Goal: Information Seeking & Learning: Check status

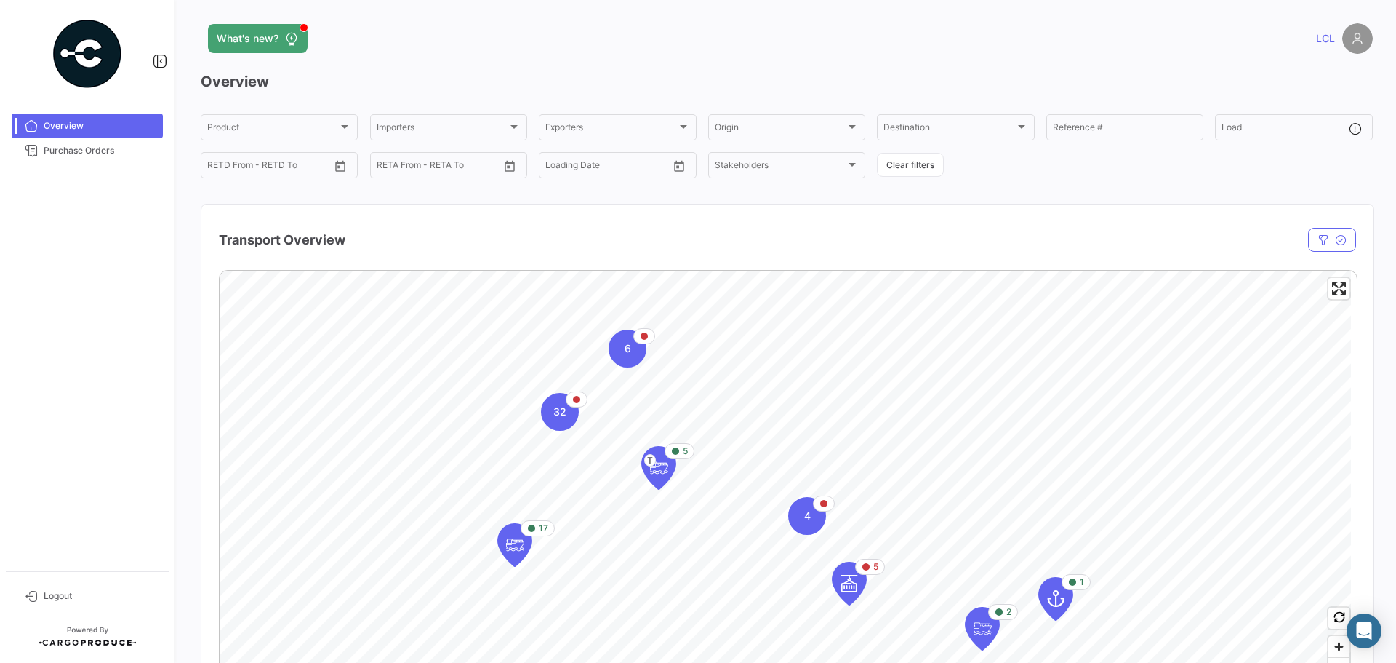
click at [130, 171] on mat-nav-list "Overview Purchase Orders" at bounding box center [87, 336] width 175 height 457
click at [100, 150] on span "Purchase Orders" at bounding box center [100, 150] width 113 height 13
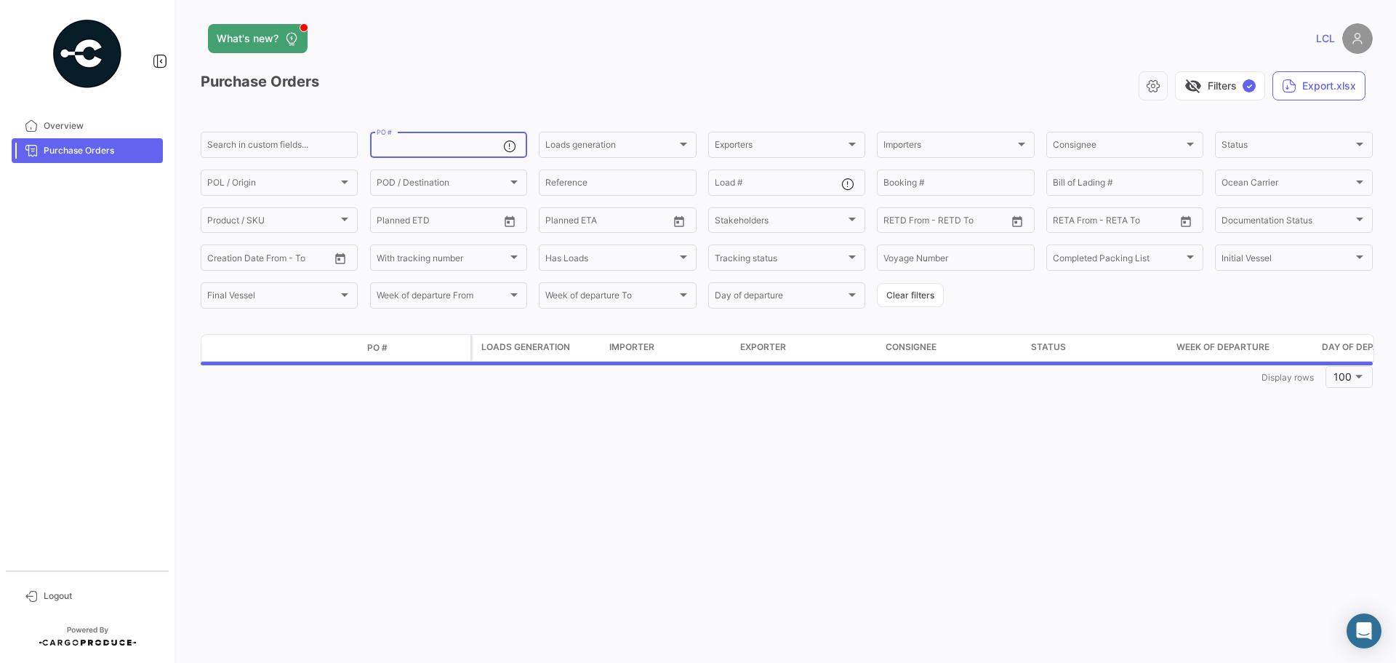
click at [414, 142] on input "PO #" at bounding box center [440, 147] width 127 height 10
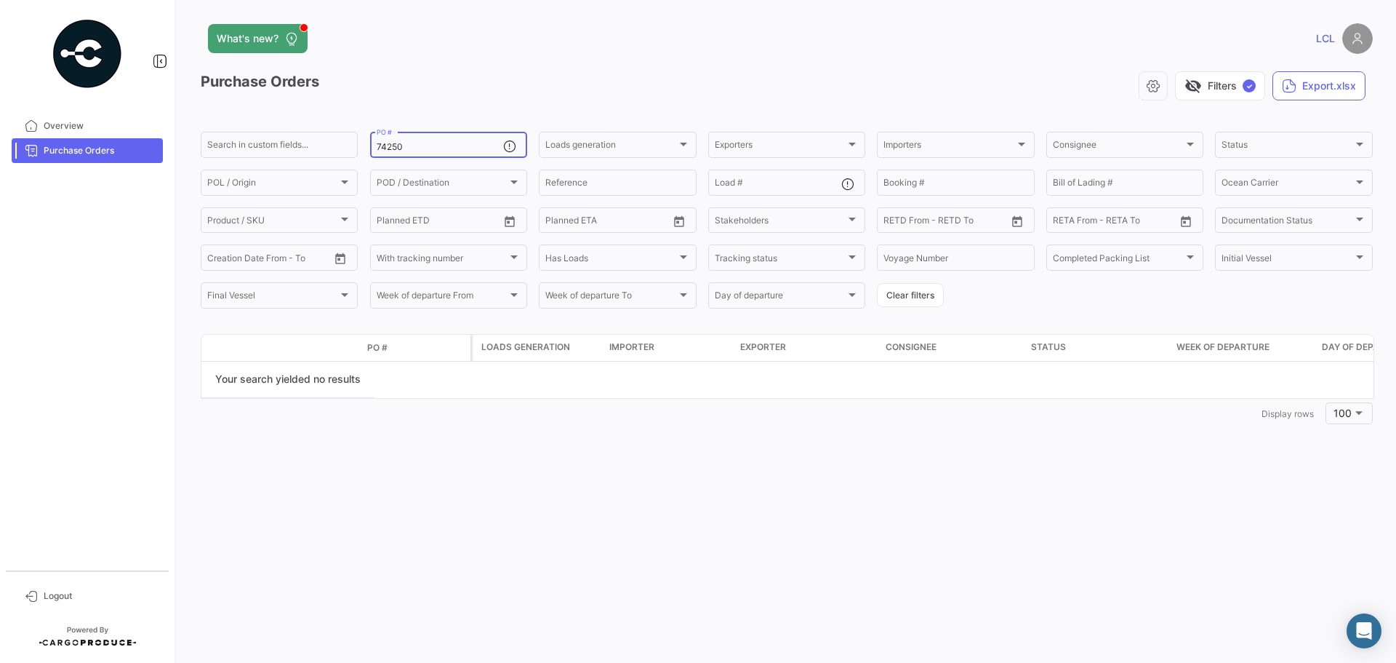
type input "74250"
drag, startPoint x: 436, startPoint y: 140, endPoint x: 329, endPoint y: 140, distance: 106.9
click at [0, 0] on div "Search in custom fields... 74250 PO # Loads generation Loads generation Exporte…" at bounding box center [0, 0] width 0 height 0
click at [414, 151] on input "74250" at bounding box center [440, 147] width 127 height 10
drag, startPoint x: 414, startPoint y: 151, endPoint x: 321, endPoint y: 153, distance: 93.1
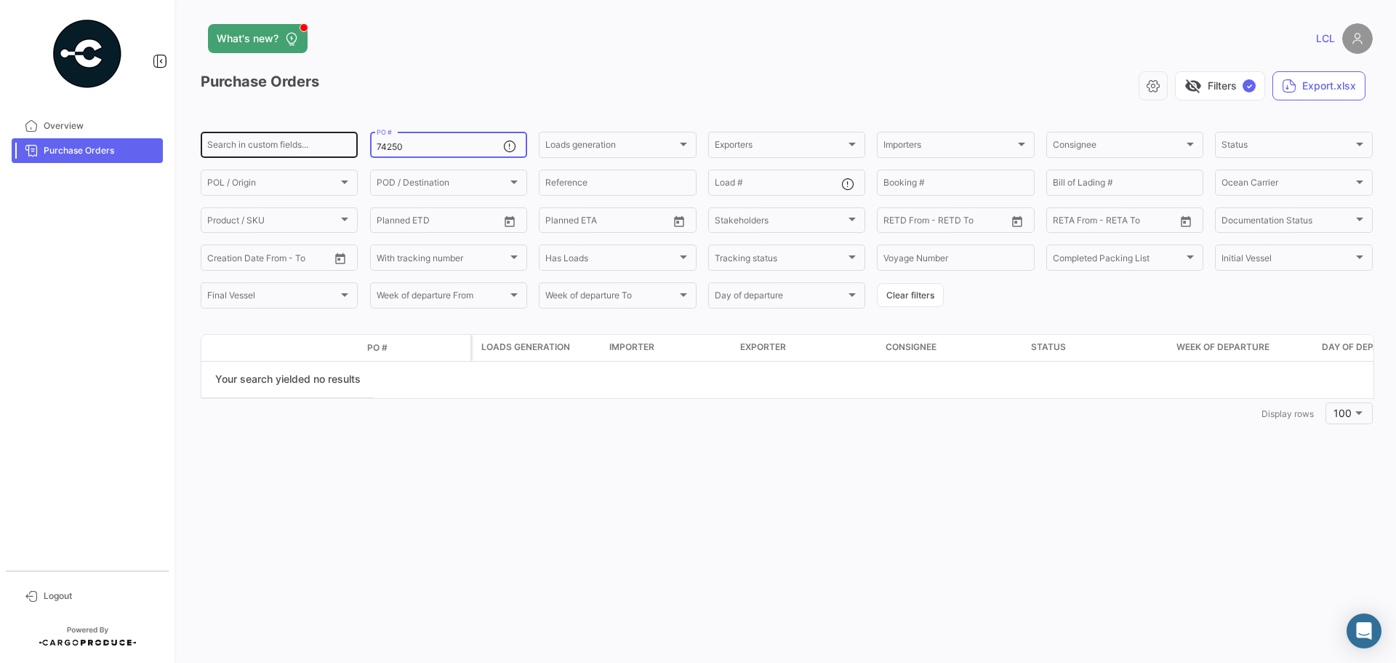
click at [0, 0] on div "Search in custom fields... 74250 PO # Loads generation Loads generation Exporte…" at bounding box center [0, 0] width 0 height 0
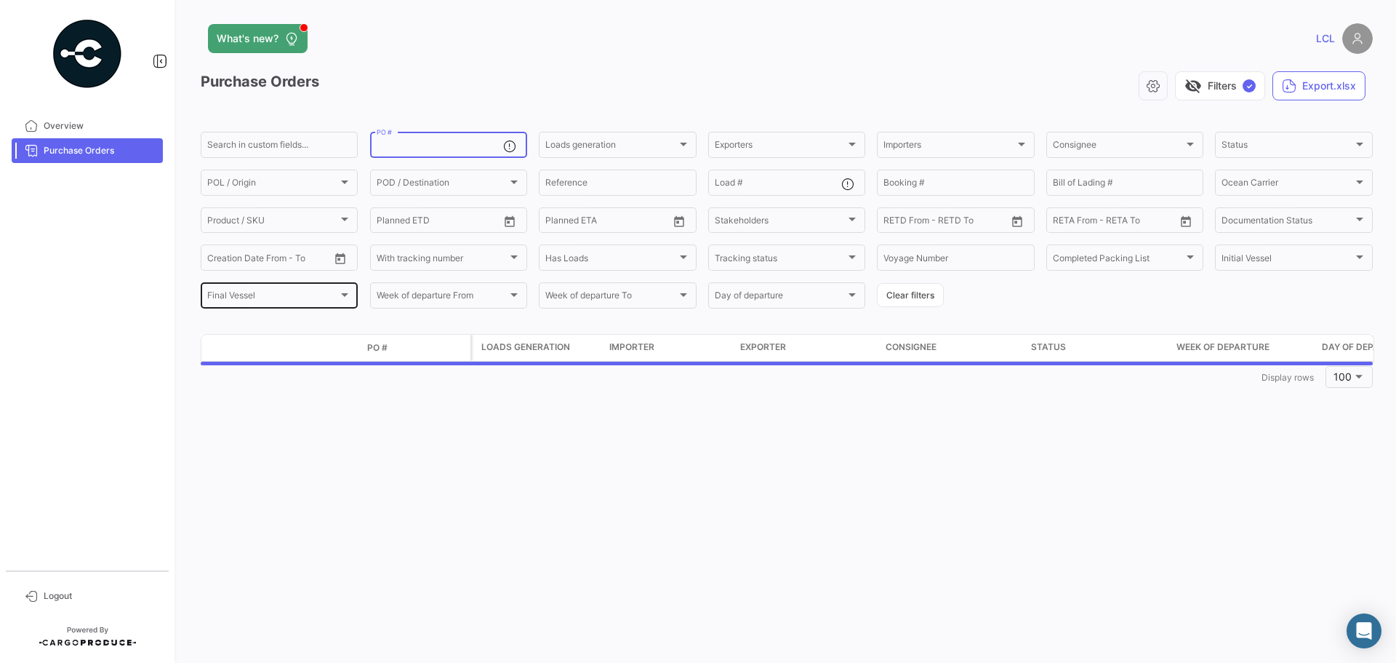
click at [303, 292] on div "Final Vessel Final Vessel" at bounding box center [279, 294] width 144 height 28
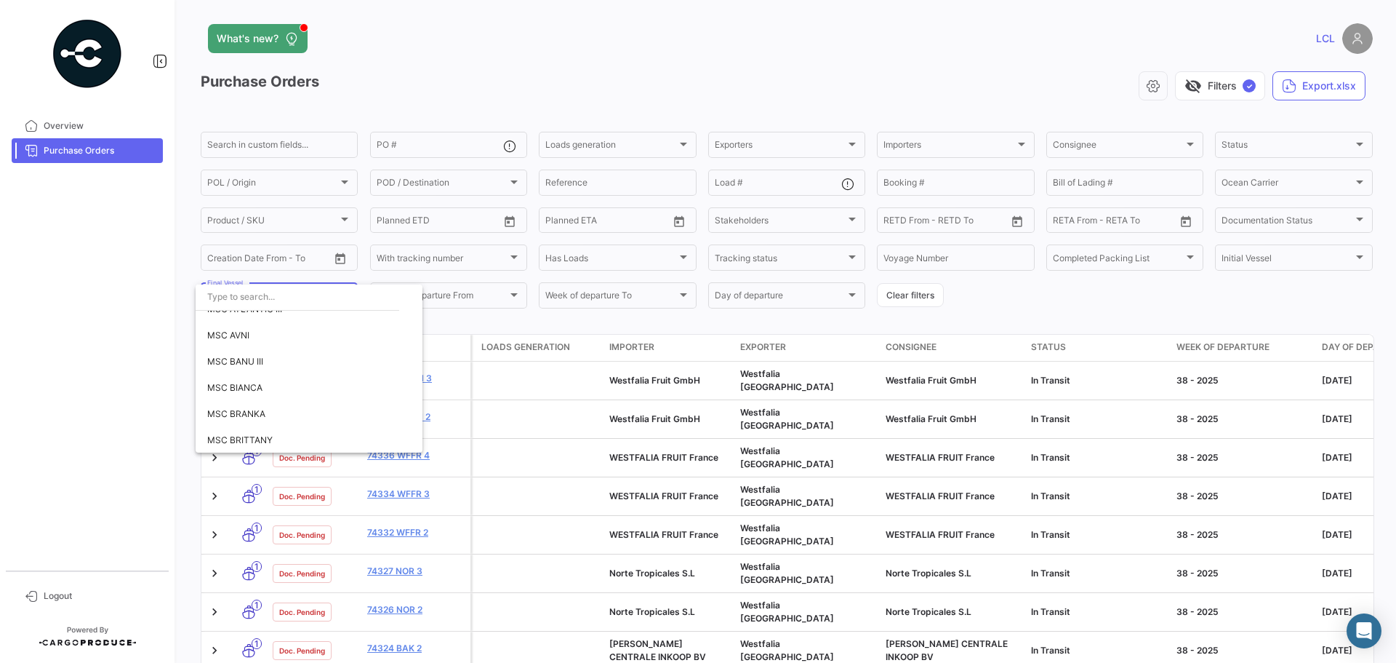
scroll to position [3782, 0]
click at [272, 320] on span "MSC [PERSON_NAME]" at bounding box center [309, 323] width 204 height 26
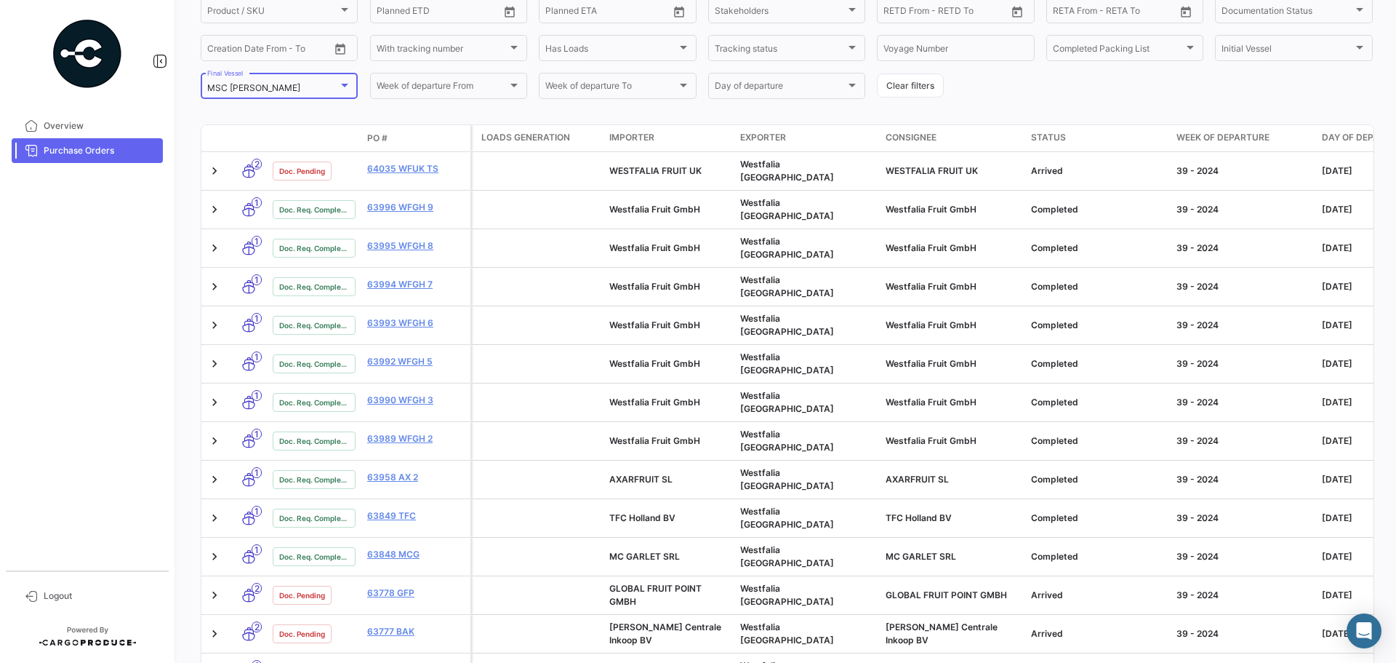
scroll to position [0, 0]
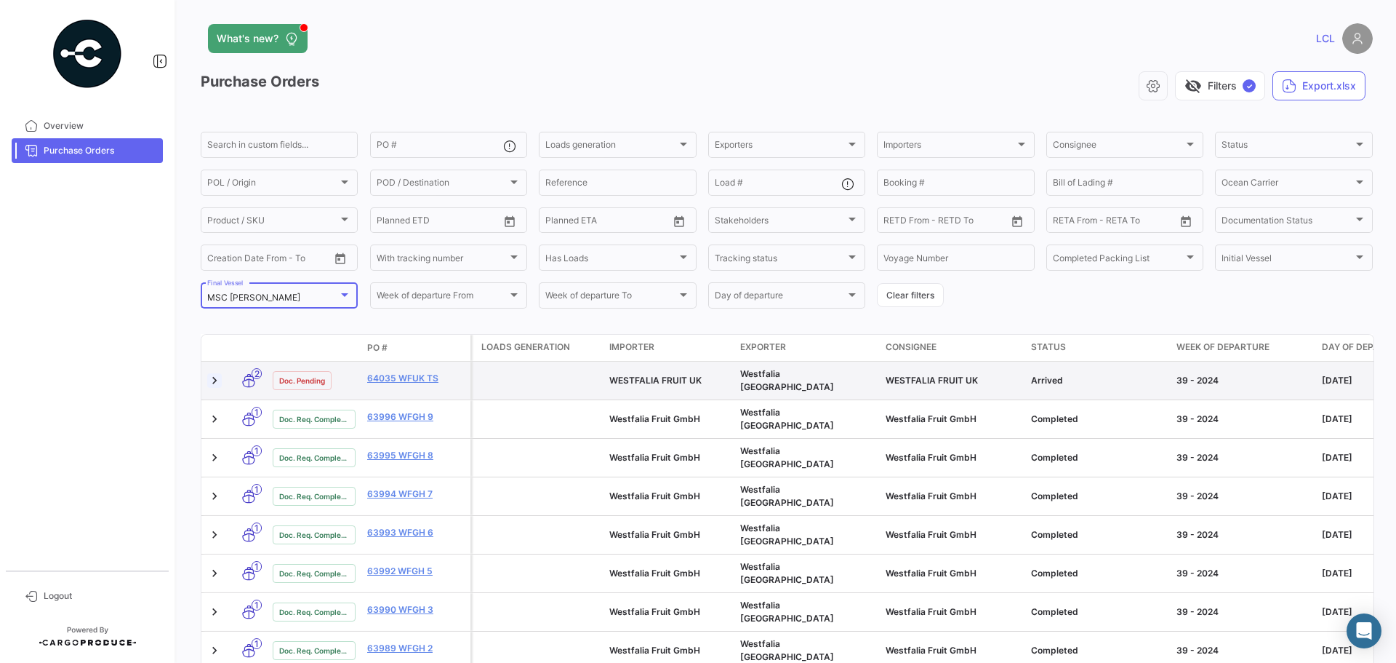
click at [218, 377] on link at bounding box center [214, 380] width 15 height 15
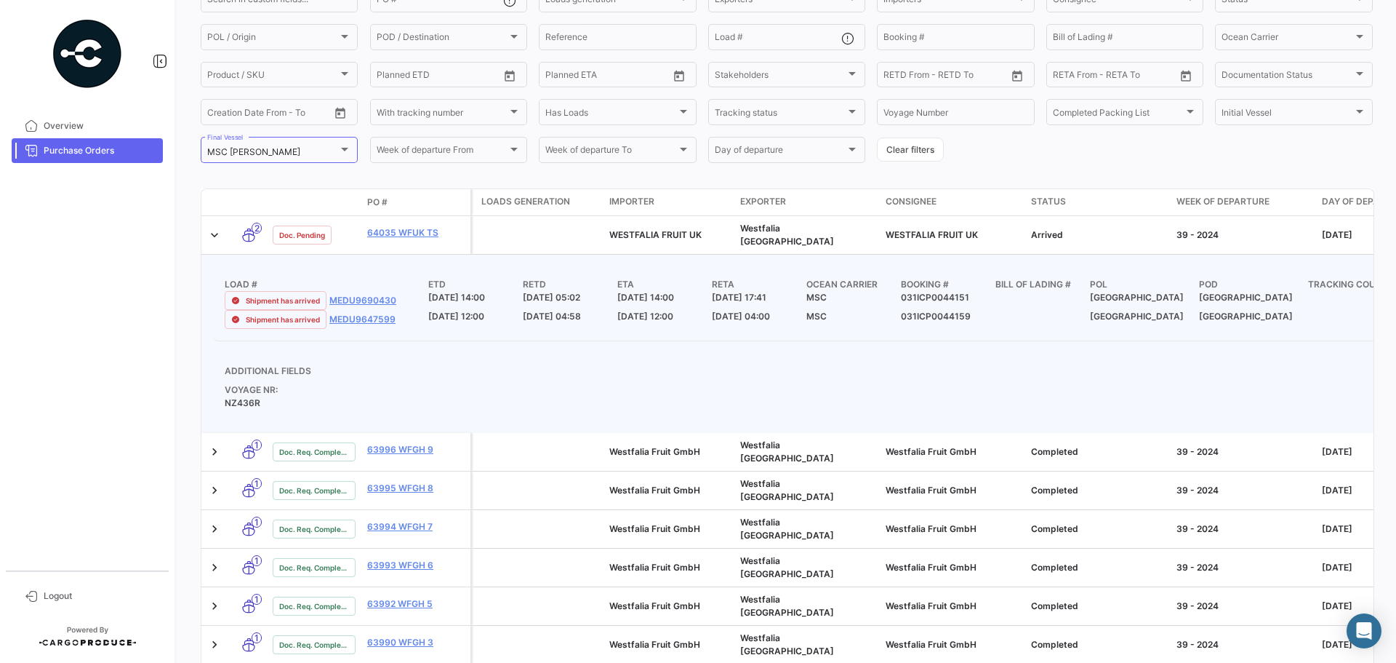
scroll to position [73, 0]
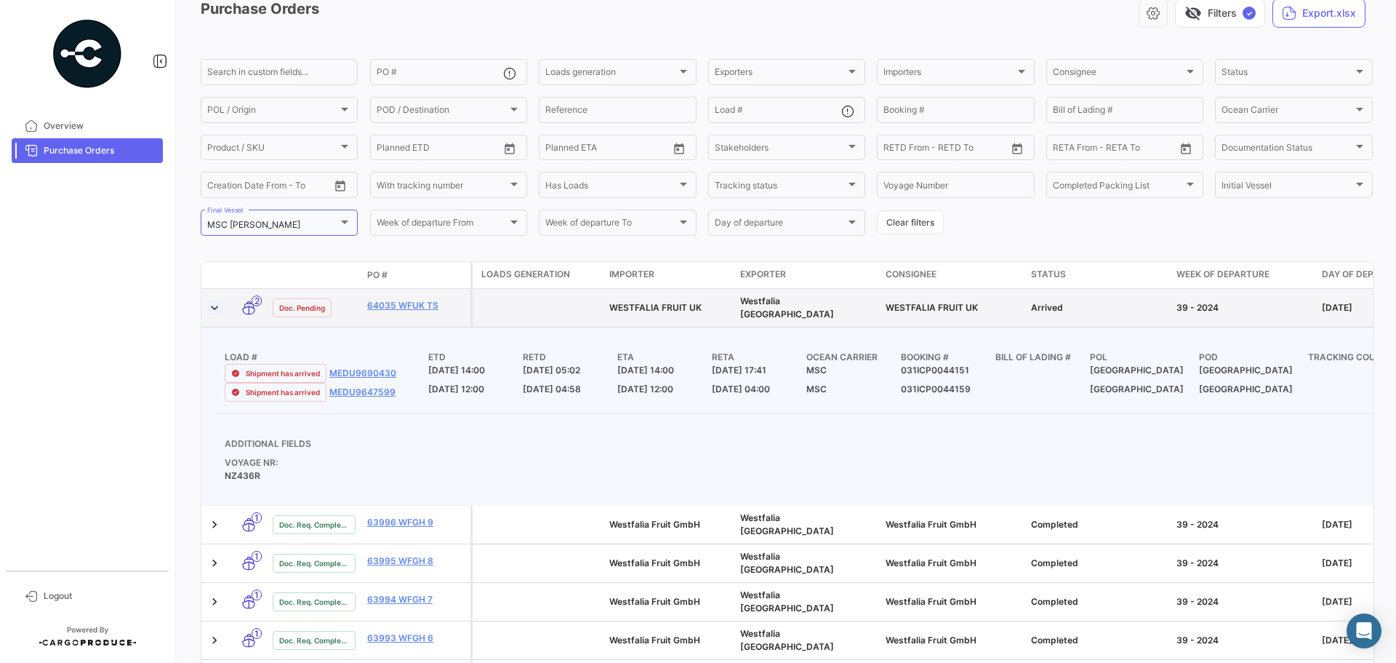
click at [212, 303] on link at bounding box center [214, 307] width 15 height 15
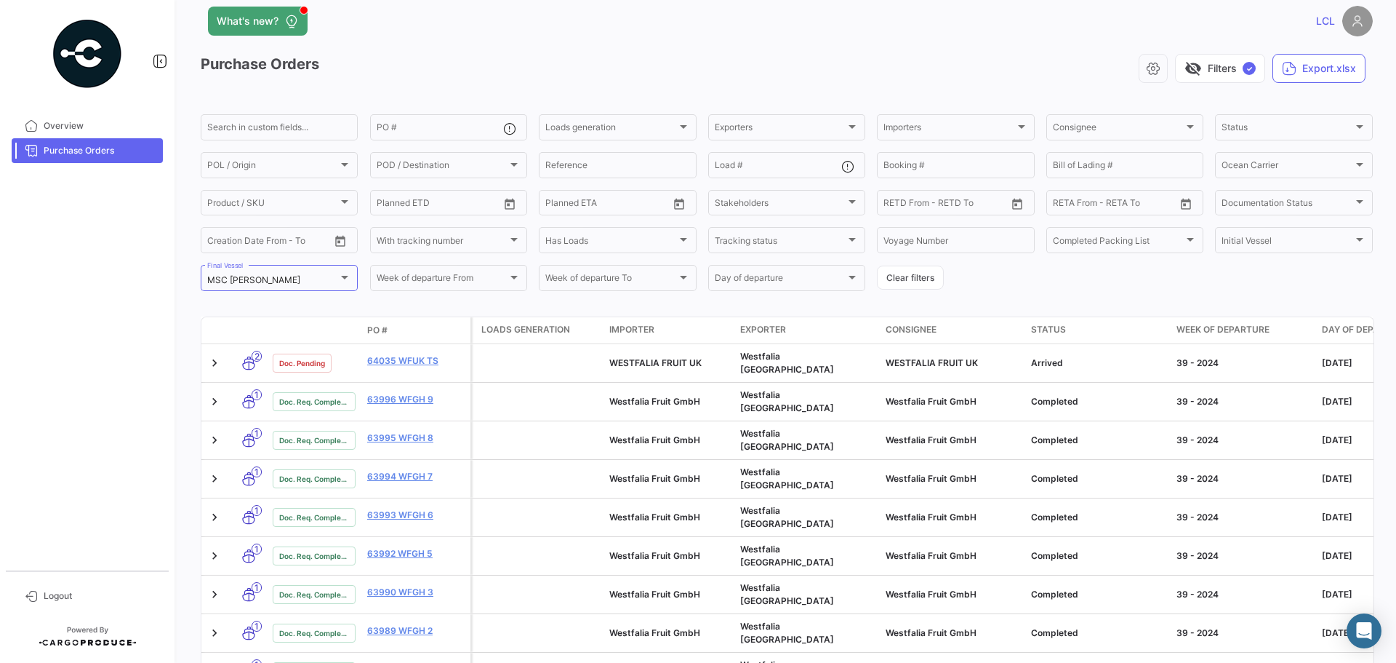
scroll to position [0, 0]
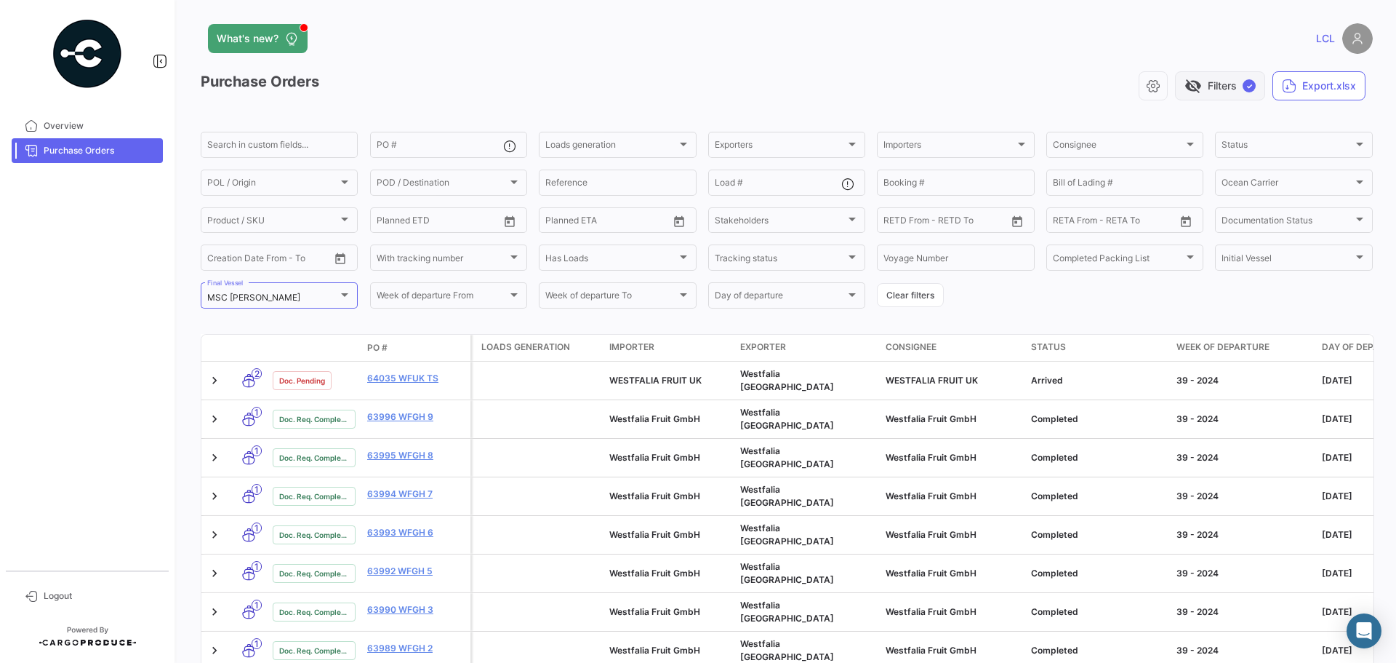
click at [1243, 83] on span "✓" at bounding box center [1249, 85] width 13 height 13
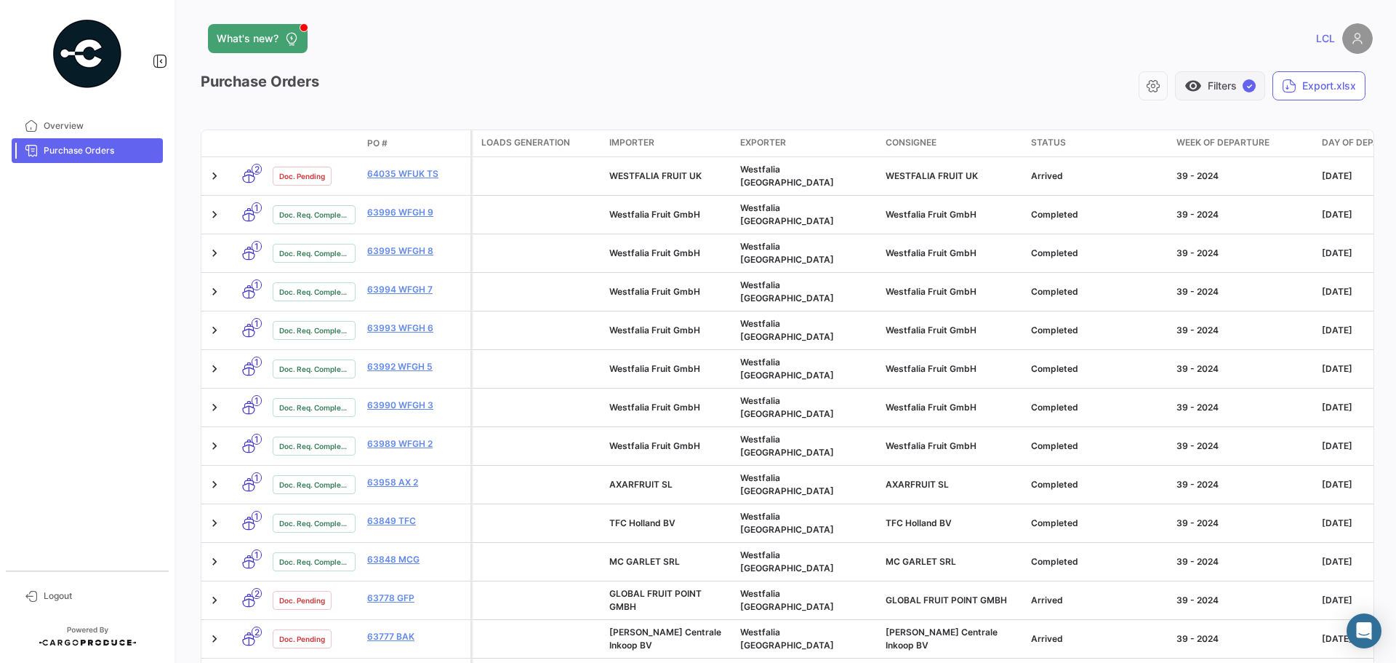
click at [1243, 83] on span "✓" at bounding box center [1249, 85] width 13 height 13
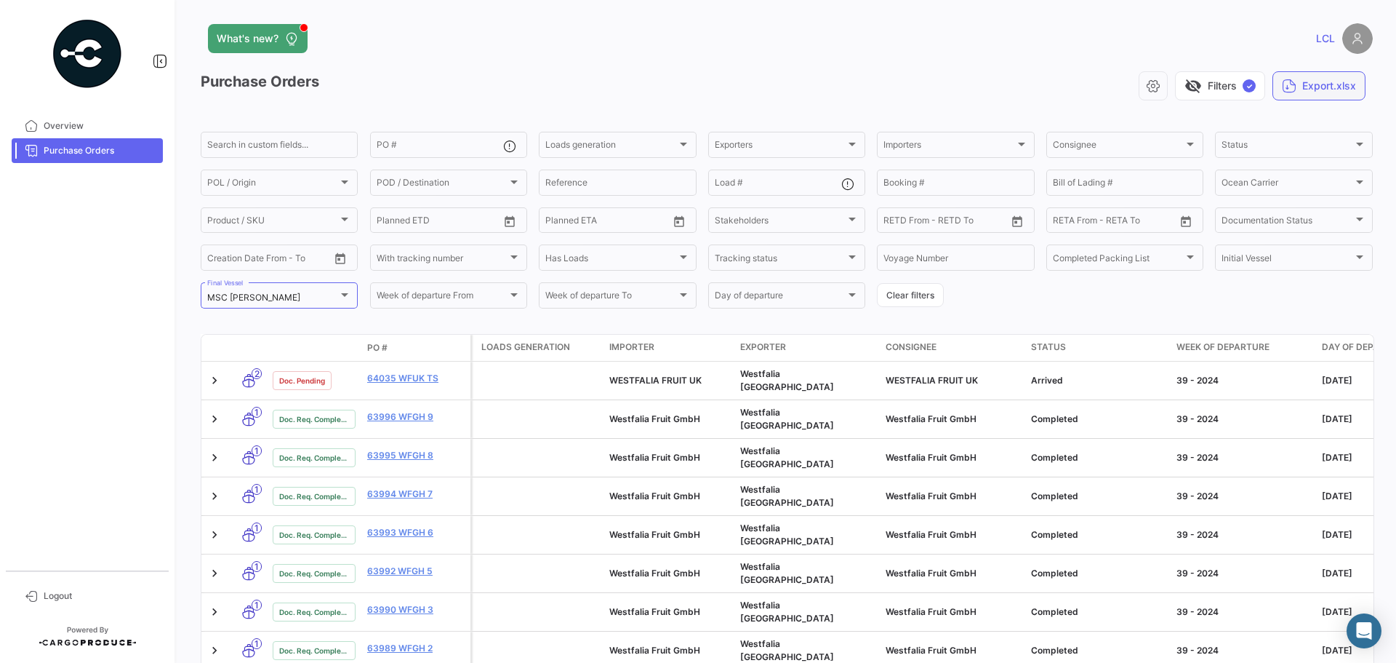
click at [1298, 88] on button "Export.xlsx" at bounding box center [1319, 85] width 93 height 29
click at [1111, 107] on div at bounding box center [698, 331] width 1396 height 663
click at [1148, 94] on button "button" at bounding box center [1153, 85] width 29 height 29
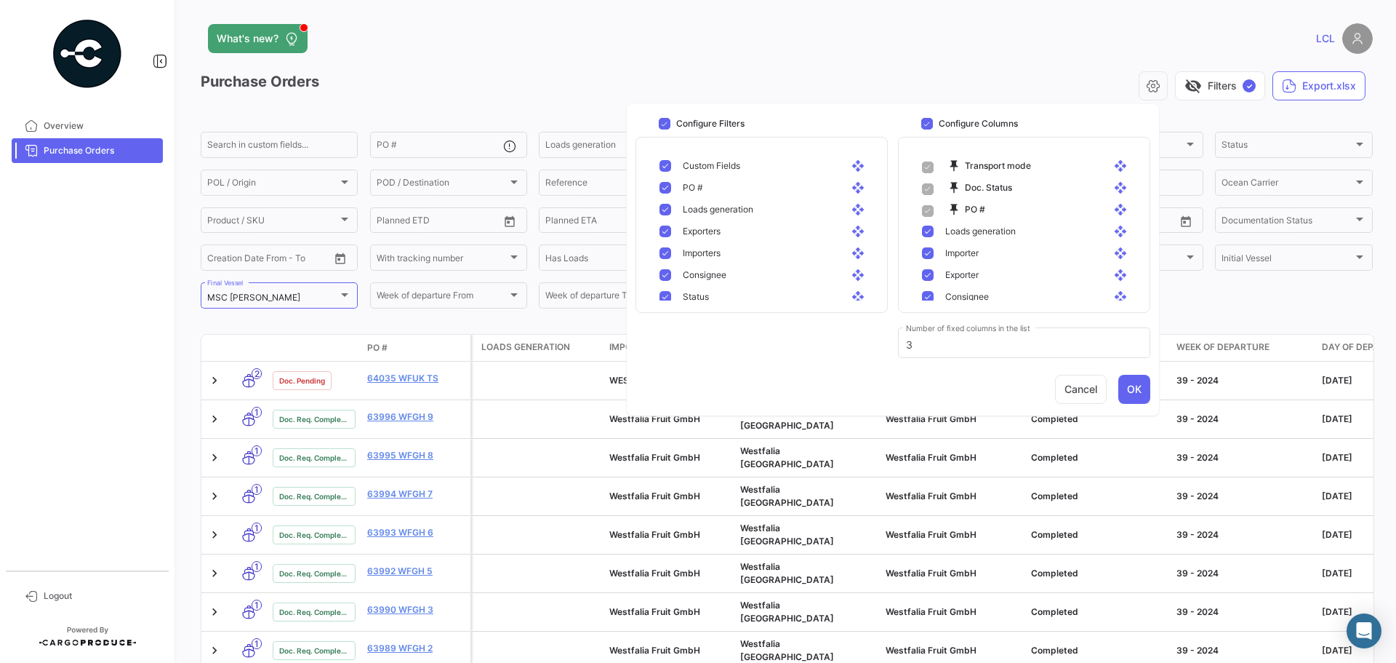
click at [888, 65] on app-header "What's new? LCL" at bounding box center [787, 47] width 1172 height 48
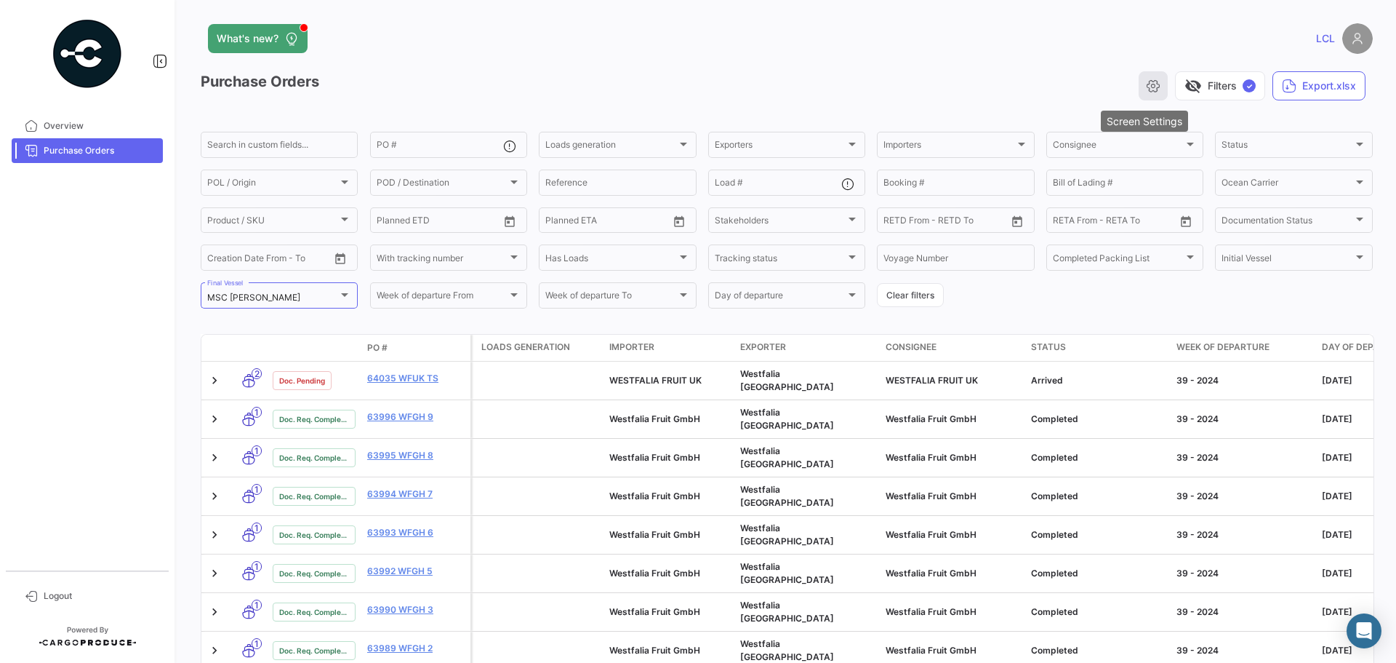
click at [1139, 89] on button "button" at bounding box center [1153, 85] width 29 height 29
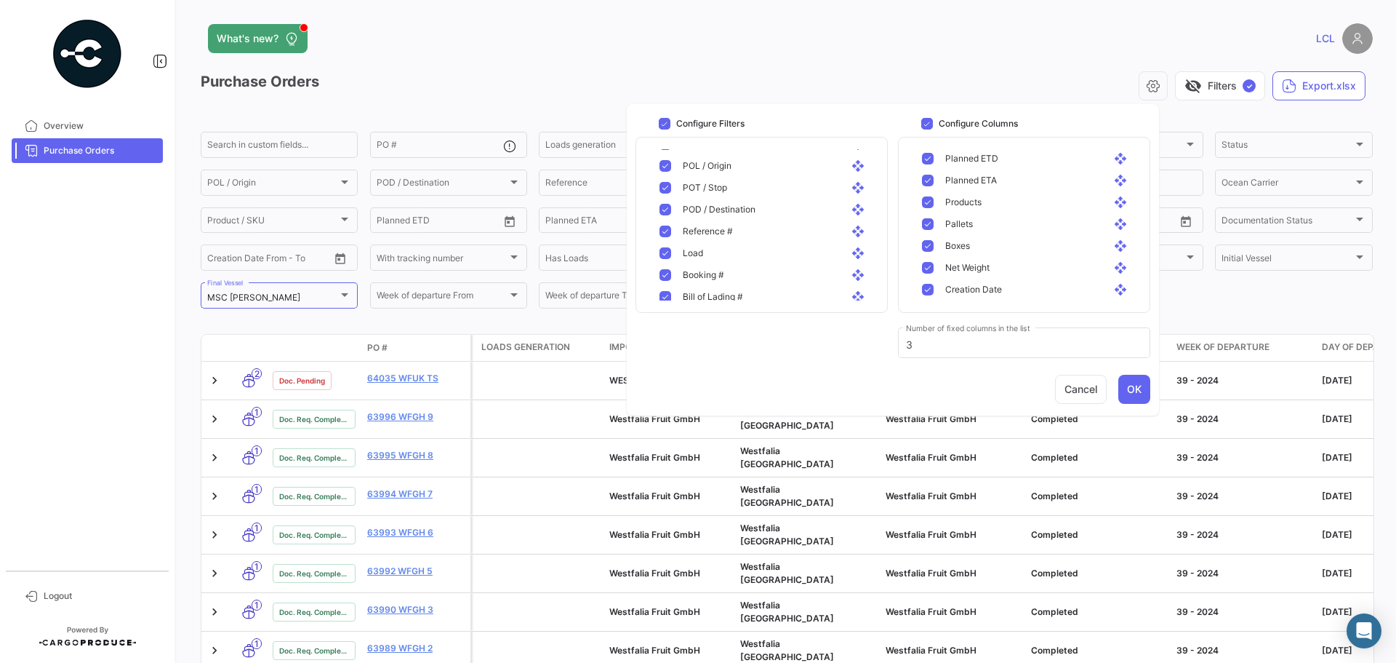
scroll to position [58, 0]
click at [1082, 383] on button "Cancel" at bounding box center [1081, 389] width 52 height 29
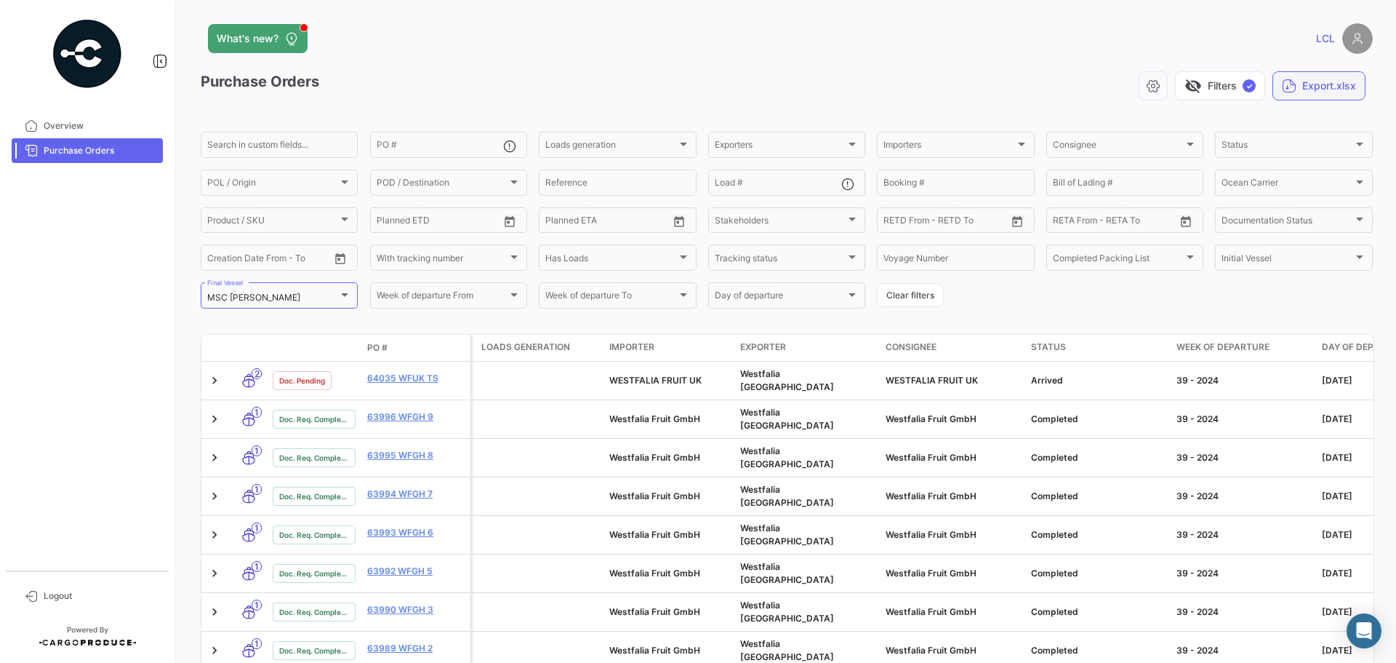
click at [1319, 87] on button "Export.xlsx" at bounding box center [1319, 85] width 93 height 29
click at [991, 100] on div at bounding box center [698, 331] width 1396 height 663
click at [79, 142] on link "Purchase Orders" at bounding box center [87, 150] width 151 height 25
click at [1218, 90] on button "visibility_off Filters ✓" at bounding box center [1220, 85] width 90 height 29
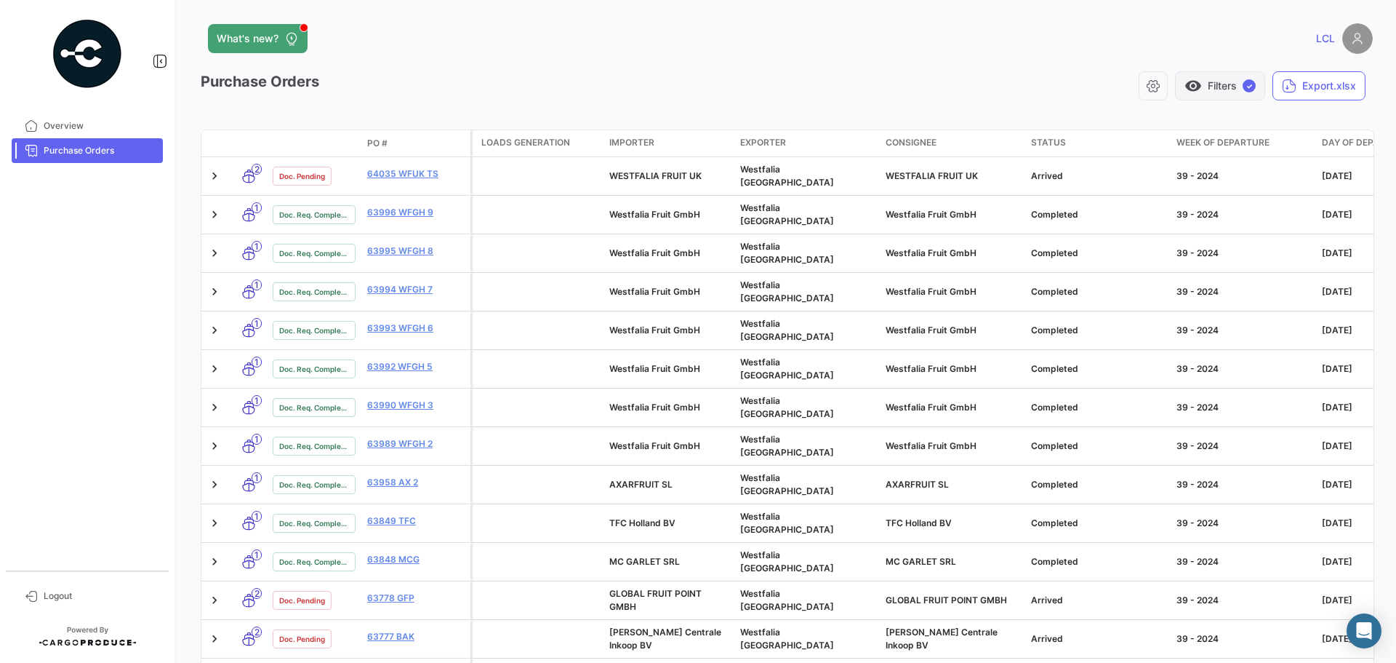
click at [1218, 90] on button "visibility Filters ✓" at bounding box center [1220, 85] width 90 height 29
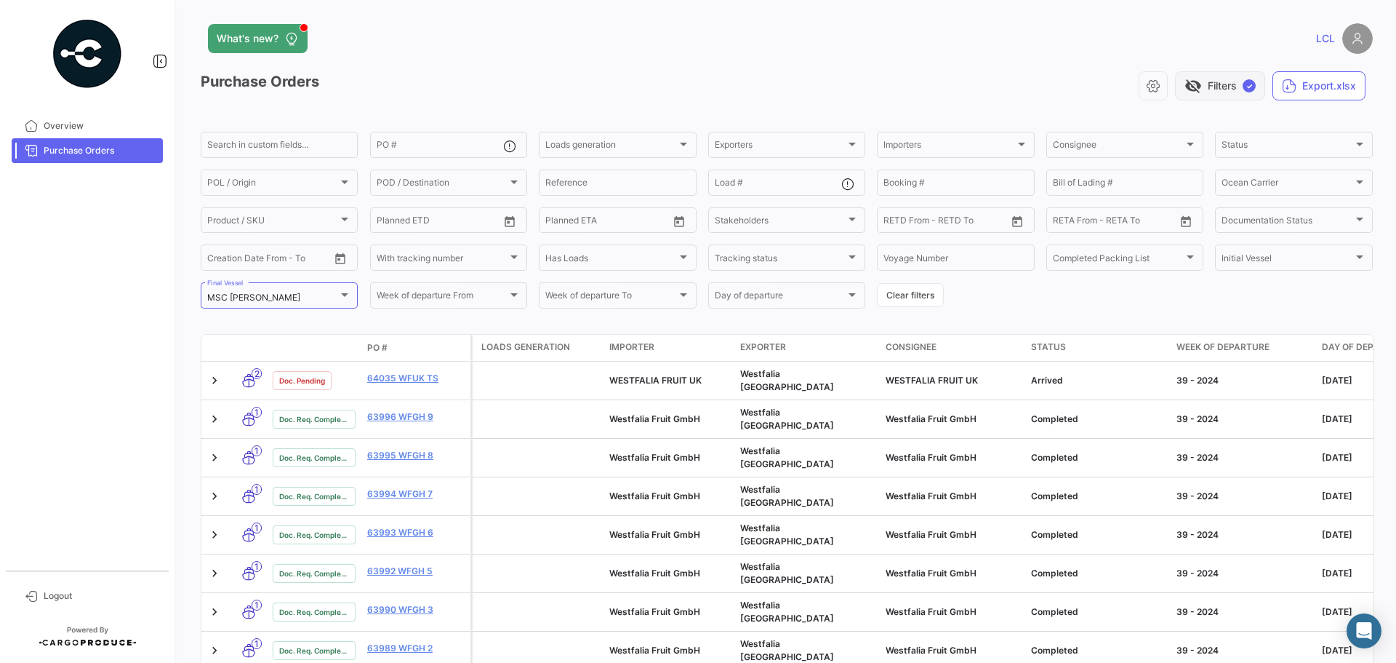
click at [1243, 83] on span "✓" at bounding box center [1249, 85] width 13 height 13
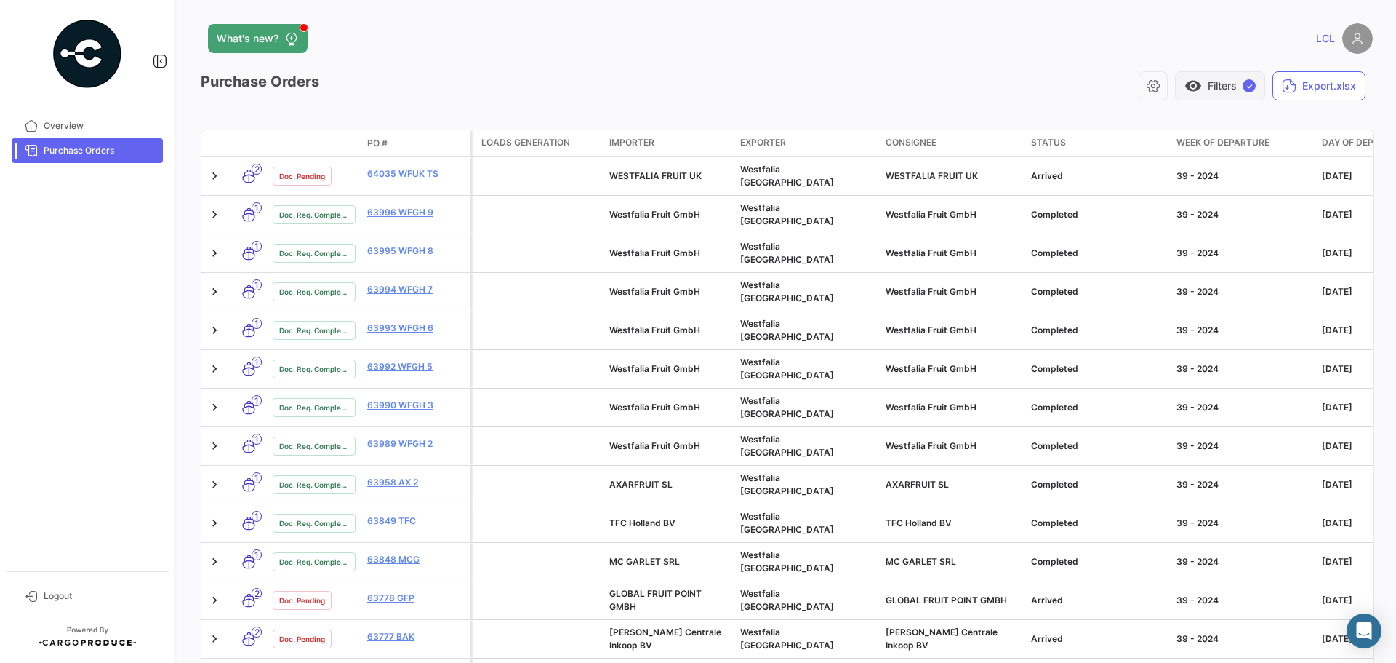
click at [1243, 83] on span "✓" at bounding box center [1249, 85] width 13 height 13
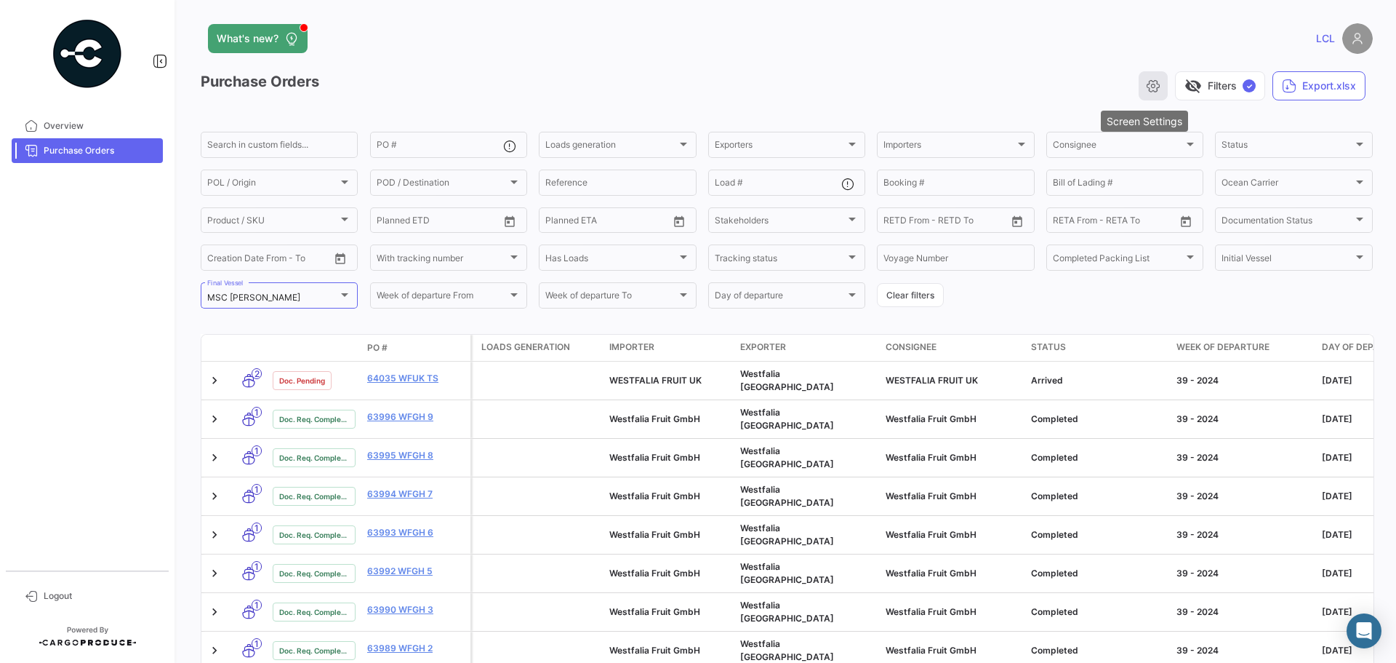
click at [1146, 87] on icon "button" at bounding box center [1153, 86] width 15 height 15
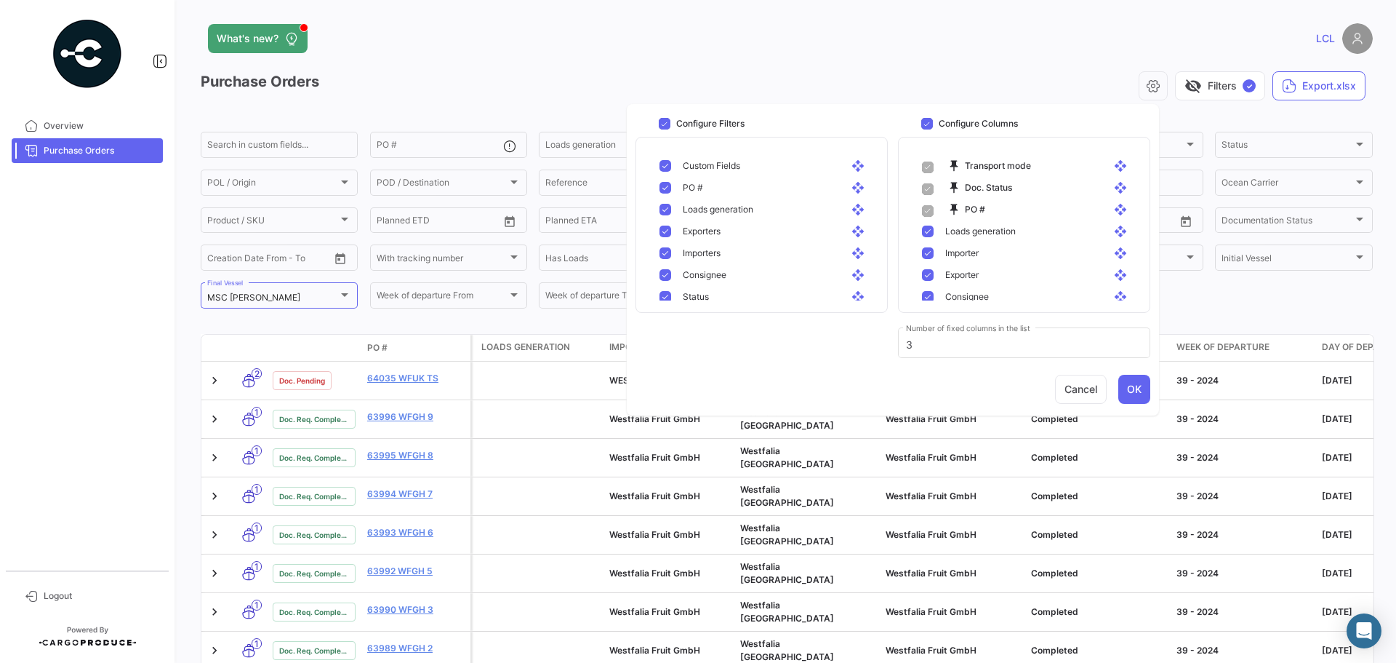
click at [922, 74] on div "visibility_off Filters ✓ Export.xlsx" at bounding box center [855, 85] width 1035 height 29
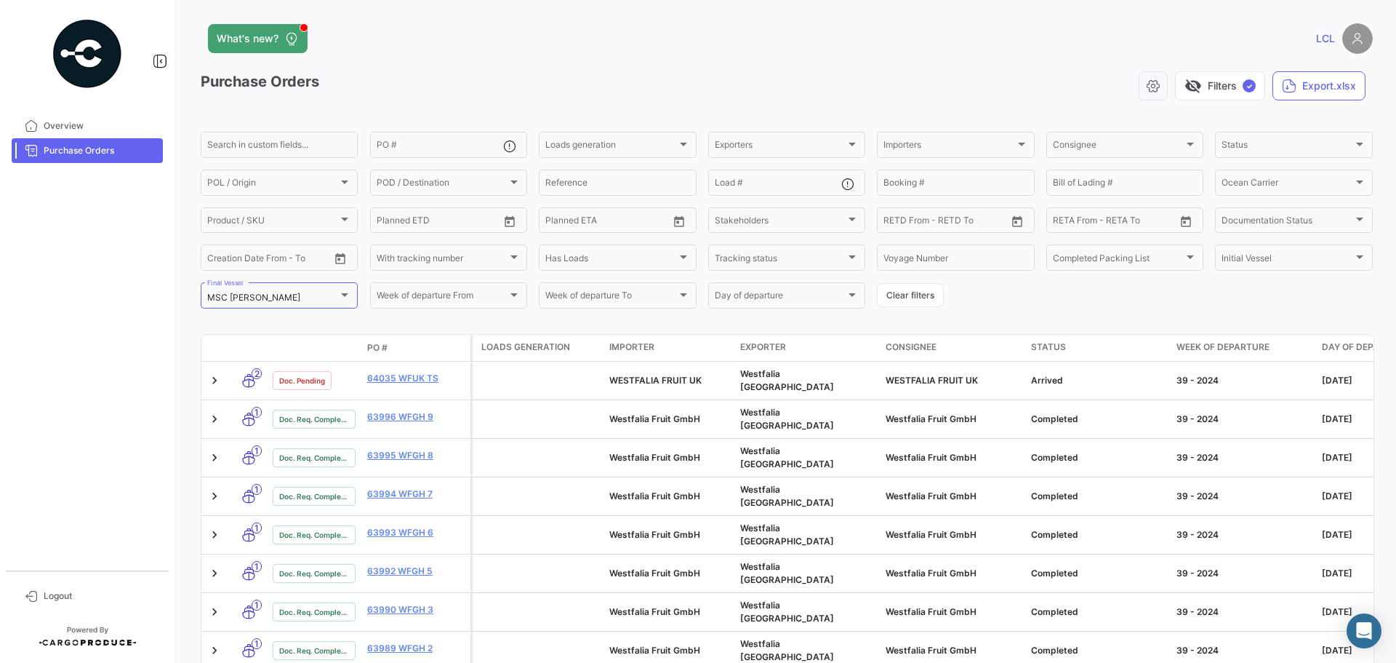
click at [502, 87] on div "visibility_off Filters ✓ Export.xlsx" at bounding box center [855, 85] width 1035 height 29
click at [81, 151] on span "Purchase Orders" at bounding box center [100, 150] width 113 height 13
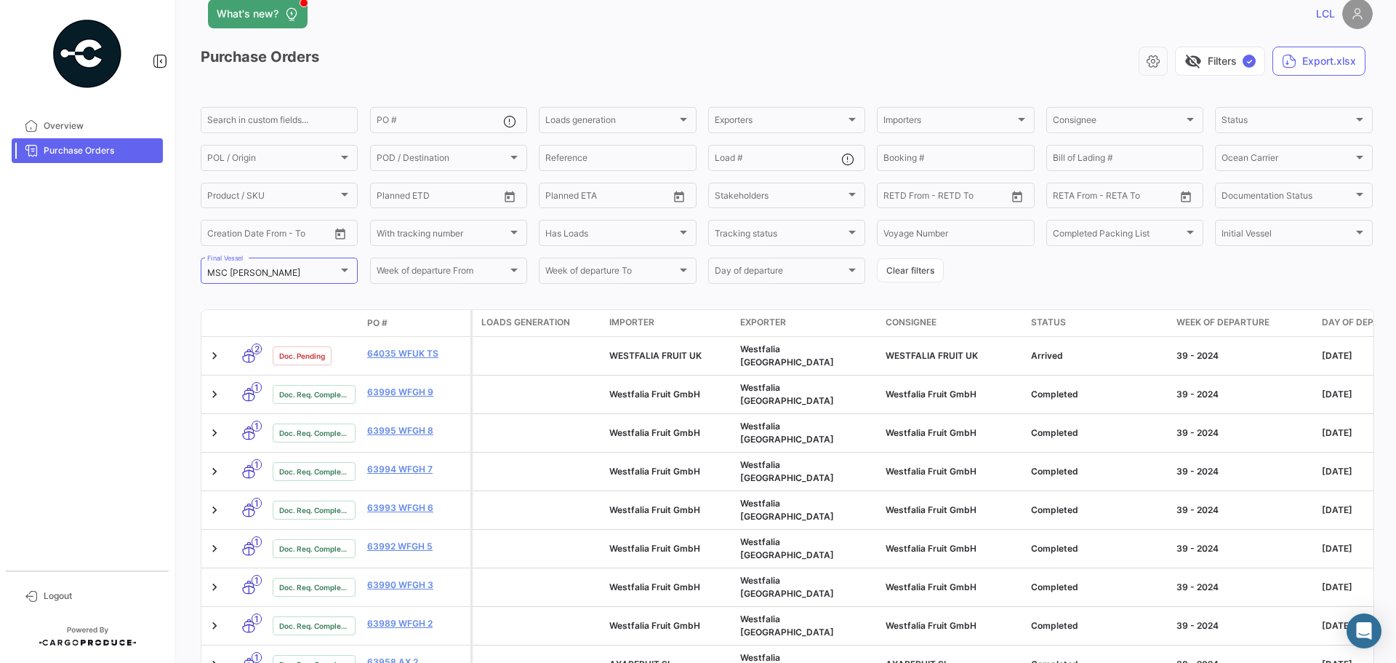
scroll to position [0, 0]
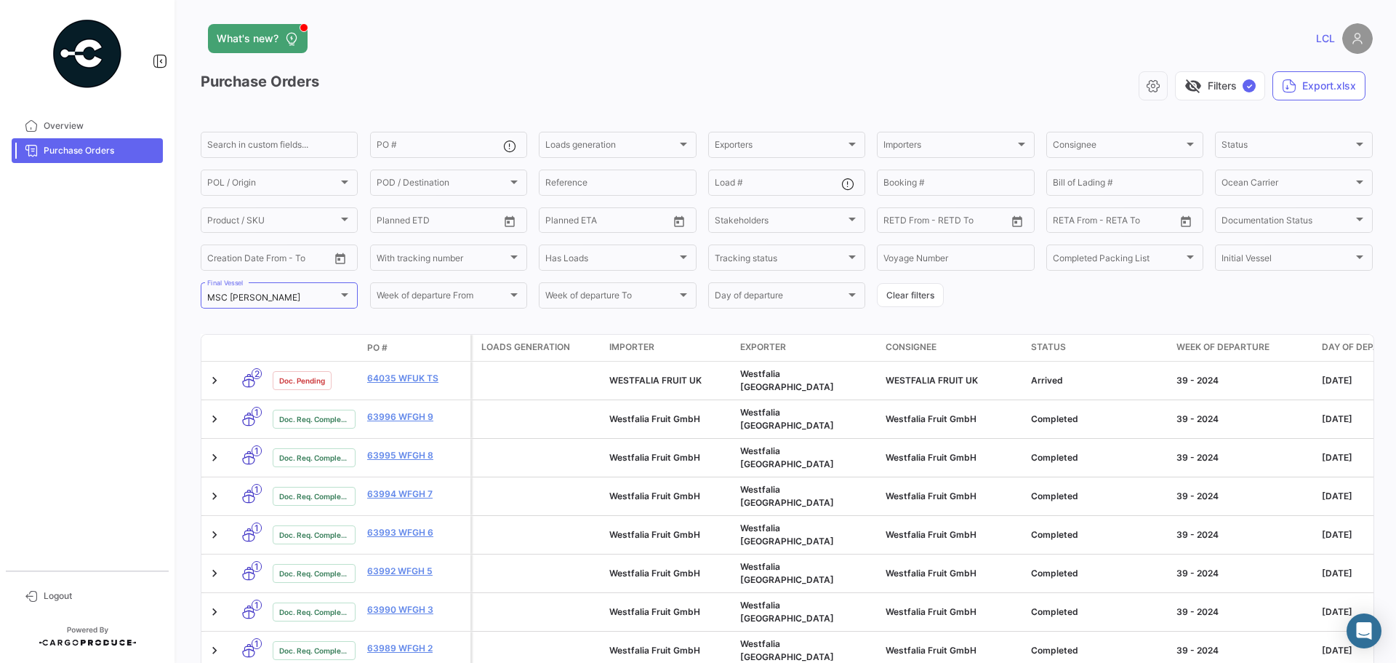
click at [665, 84] on div "visibility_off Filters ✓ Export.xlsx" at bounding box center [855, 85] width 1035 height 29
click at [113, 115] on link "Overview" at bounding box center [87, 125] width 151 height 25
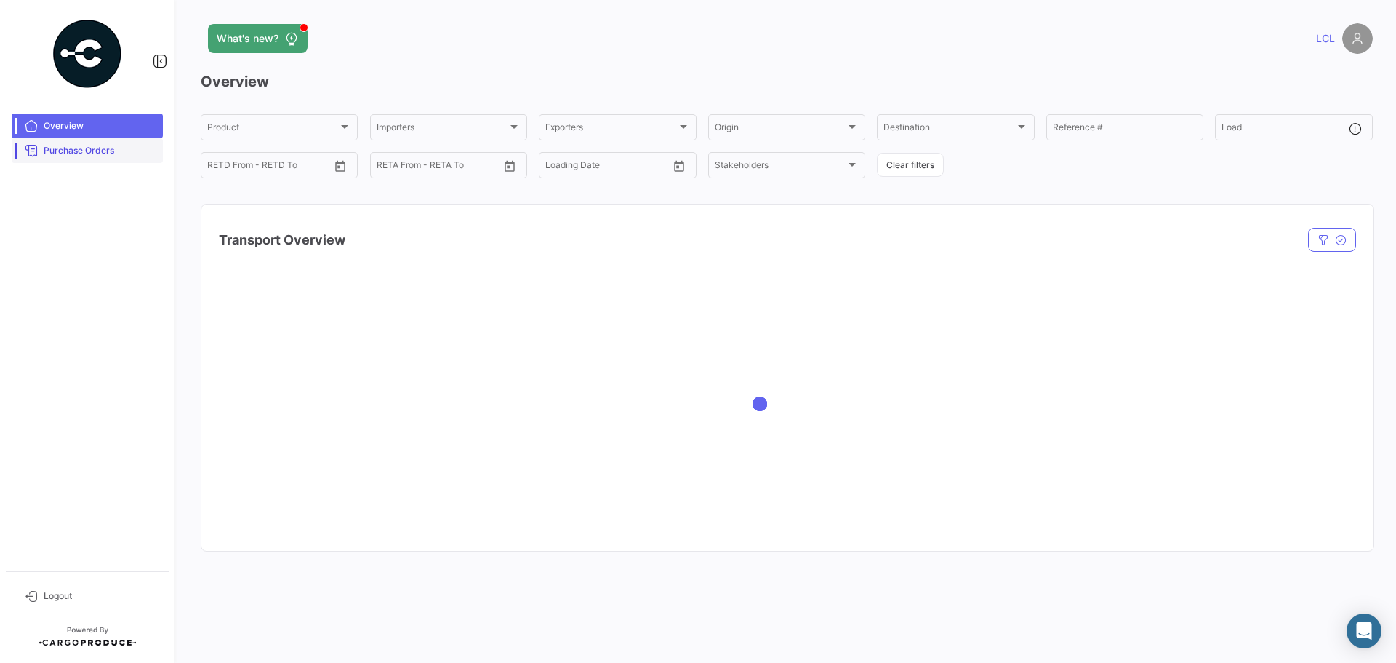
click at [93, 149] on span "Purchase Orders" at bounding box center [100, 150] width 113 height 13
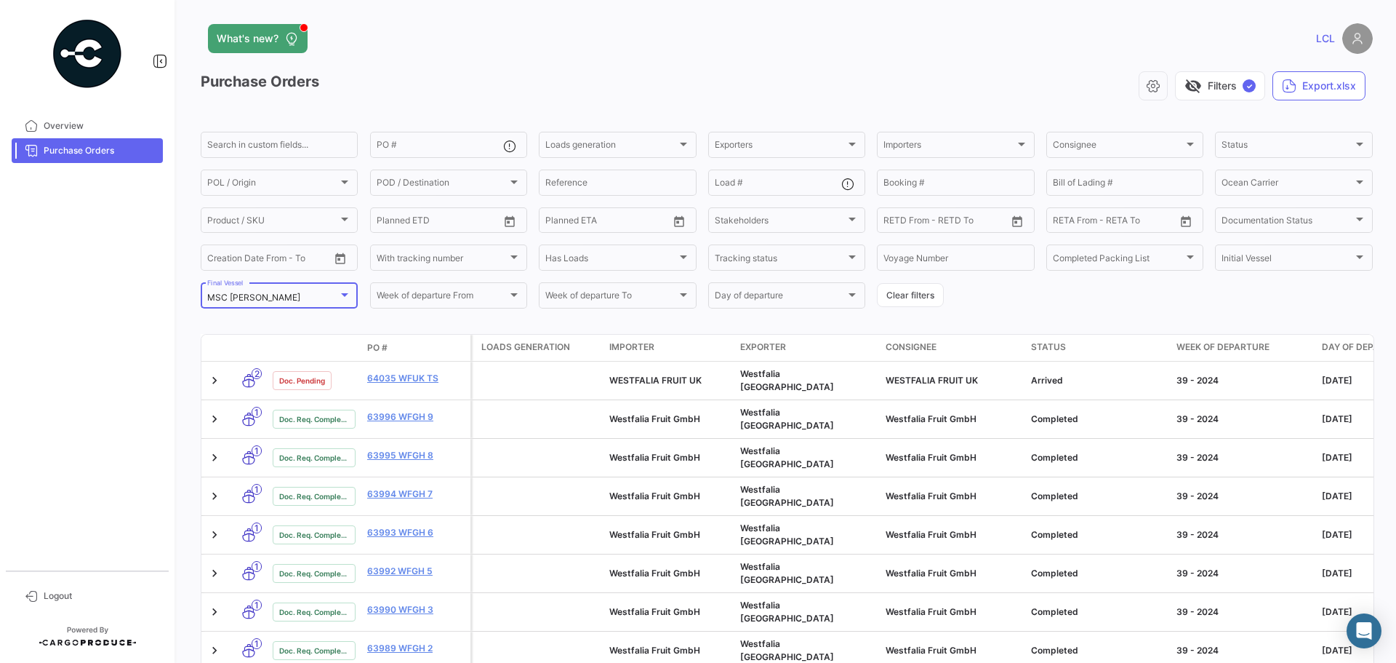
drag, startPoint x: 286, startPoint y: 295, endPoint x: 141, endPoint y: 294, distance: 144.7
click at [141, 294] on mat-sidenav-container "Overview Purchase Orders Logout What's new? LCL Purchase Orders visibility_off …" at bounding box center [698, 331] width 1396 height 663
click at [263, 305] on div "MSC [PERSON_NAME] Final Vessel" at bounding box center [279, 294] width 144 height 28
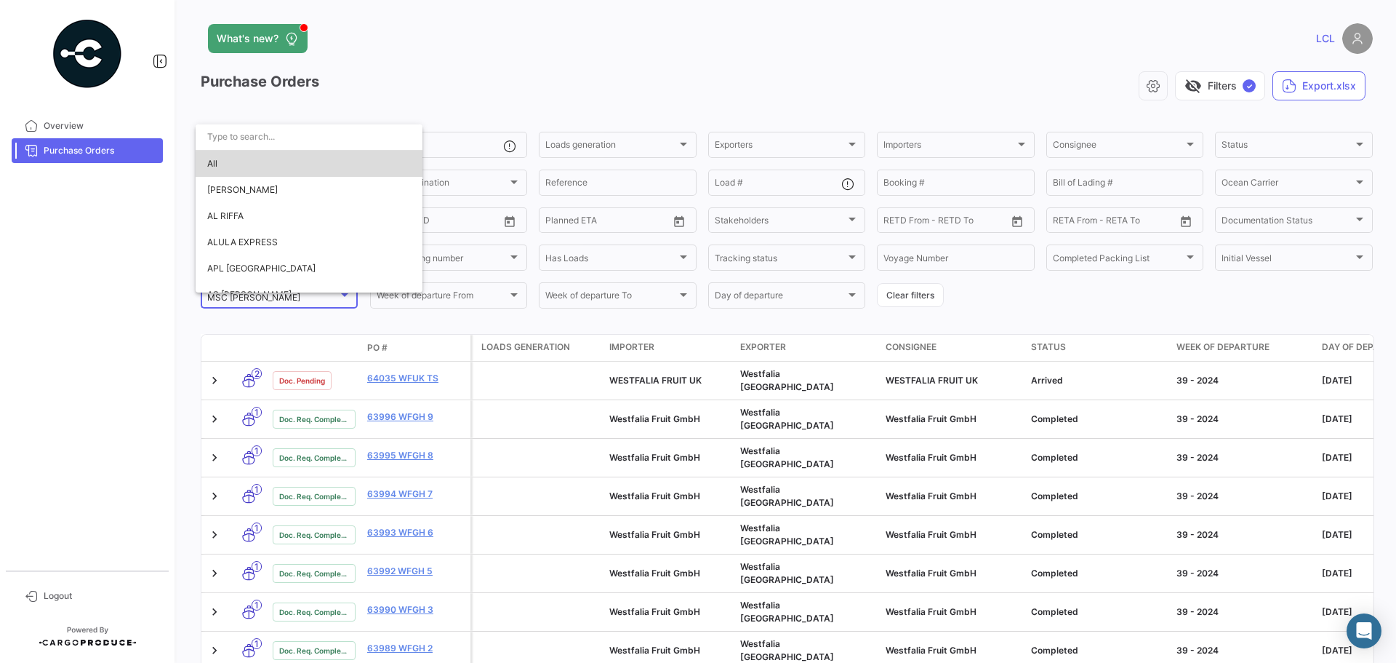
click at [316, 167] on span "All" at bounding box center [309, 164] width 204 height 26
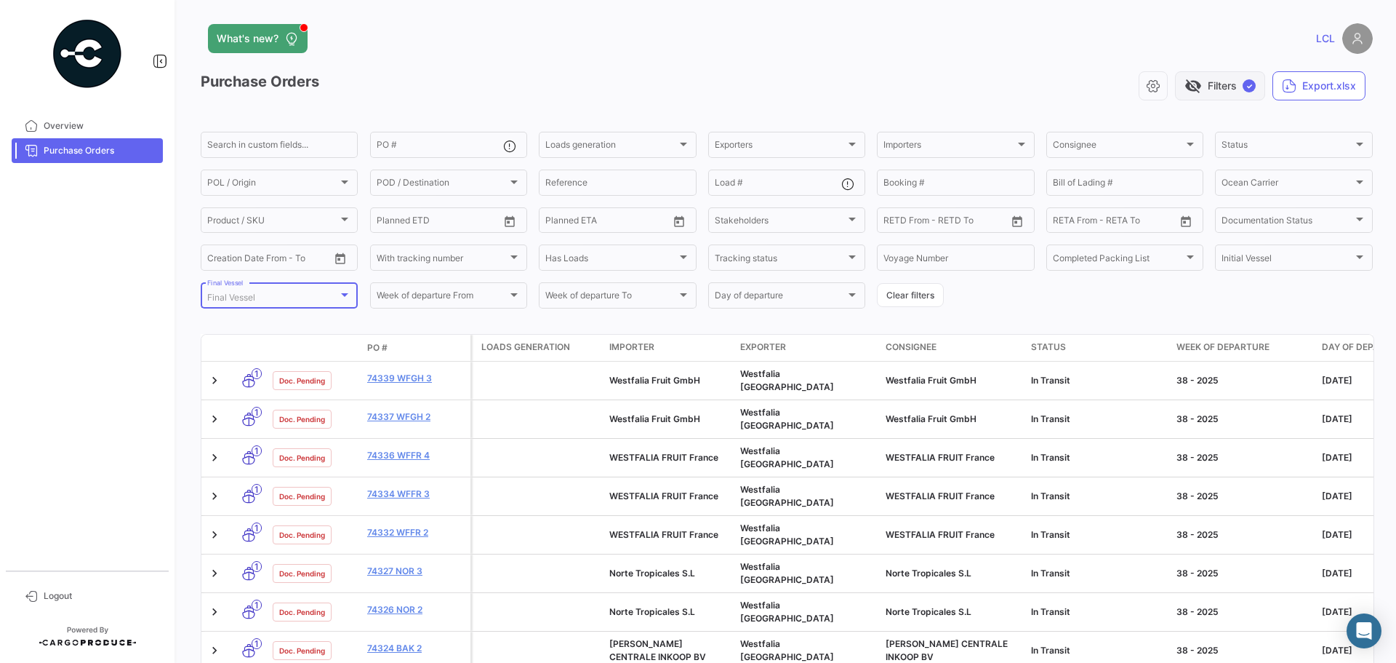
click at [1223, 81] on button "visibility_off Filters ✓" at bounding box center [1220, 85] width 90 height 29
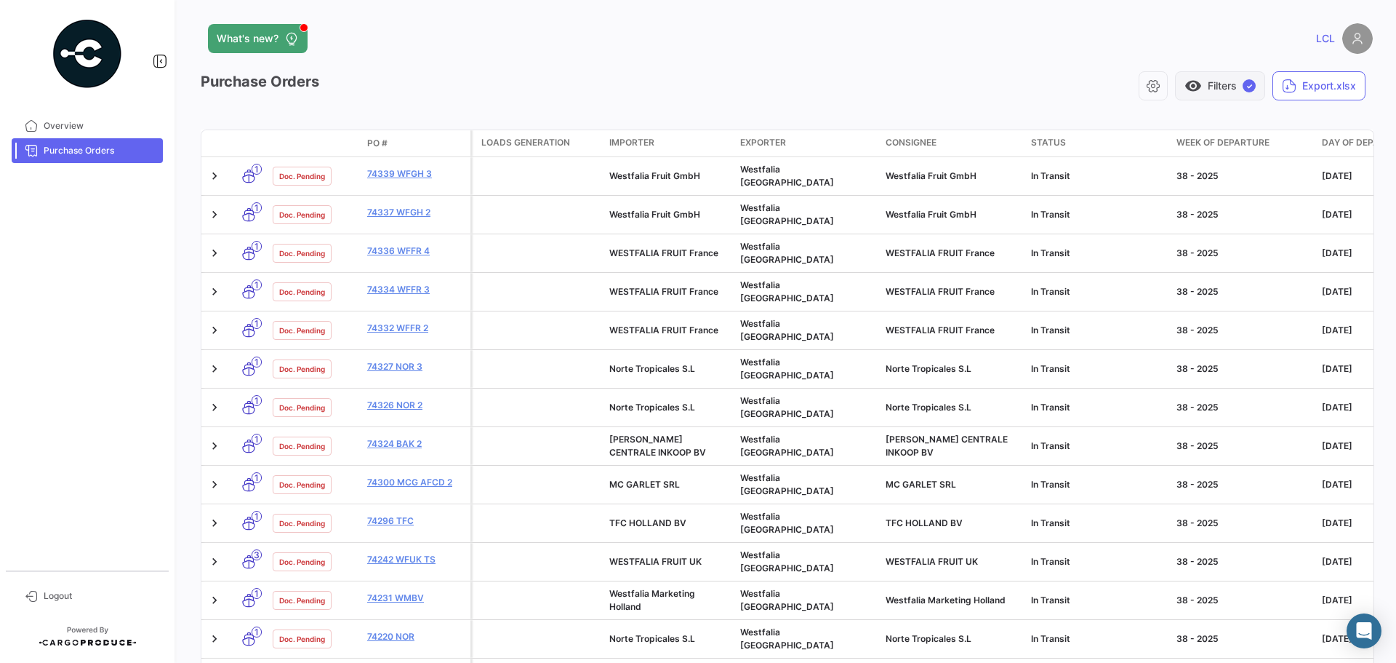
click at [1243, 86] on span "✓" at bounding box center [1249, 85] width 13 height 13
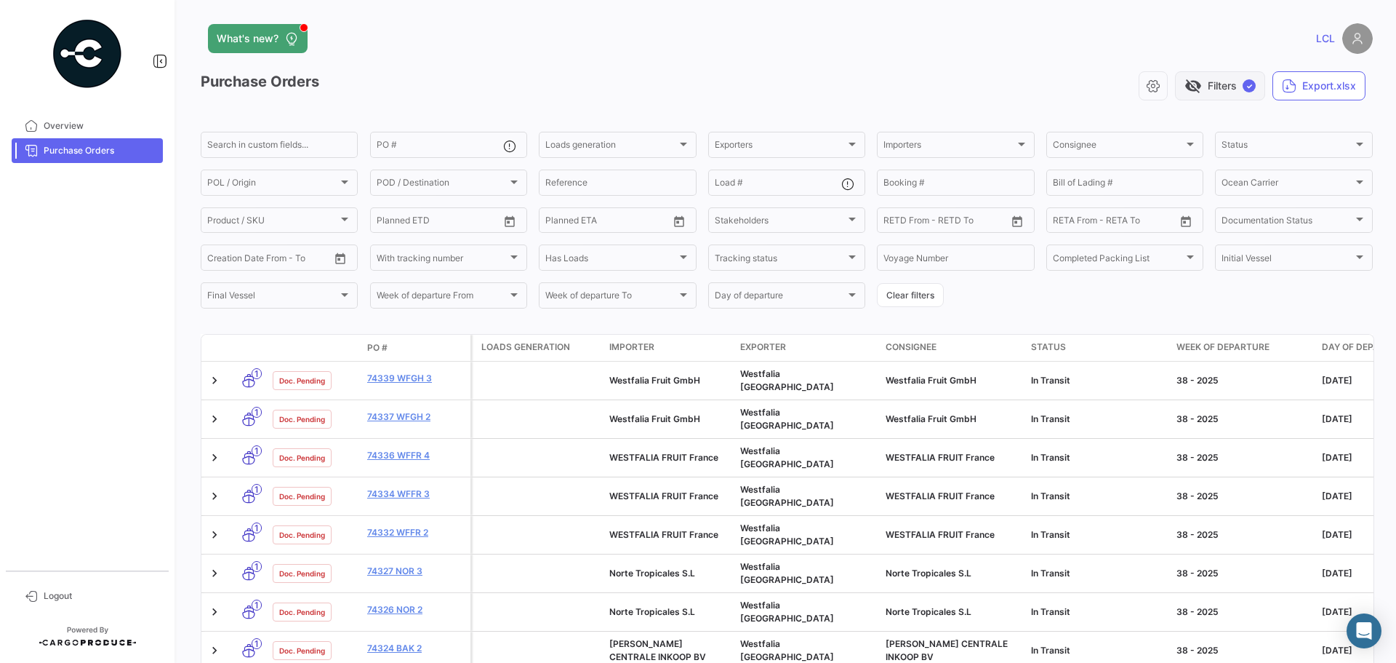
click at [1244, 87] on span "✓" at bounding box center [1249, 85] width 13 height 13
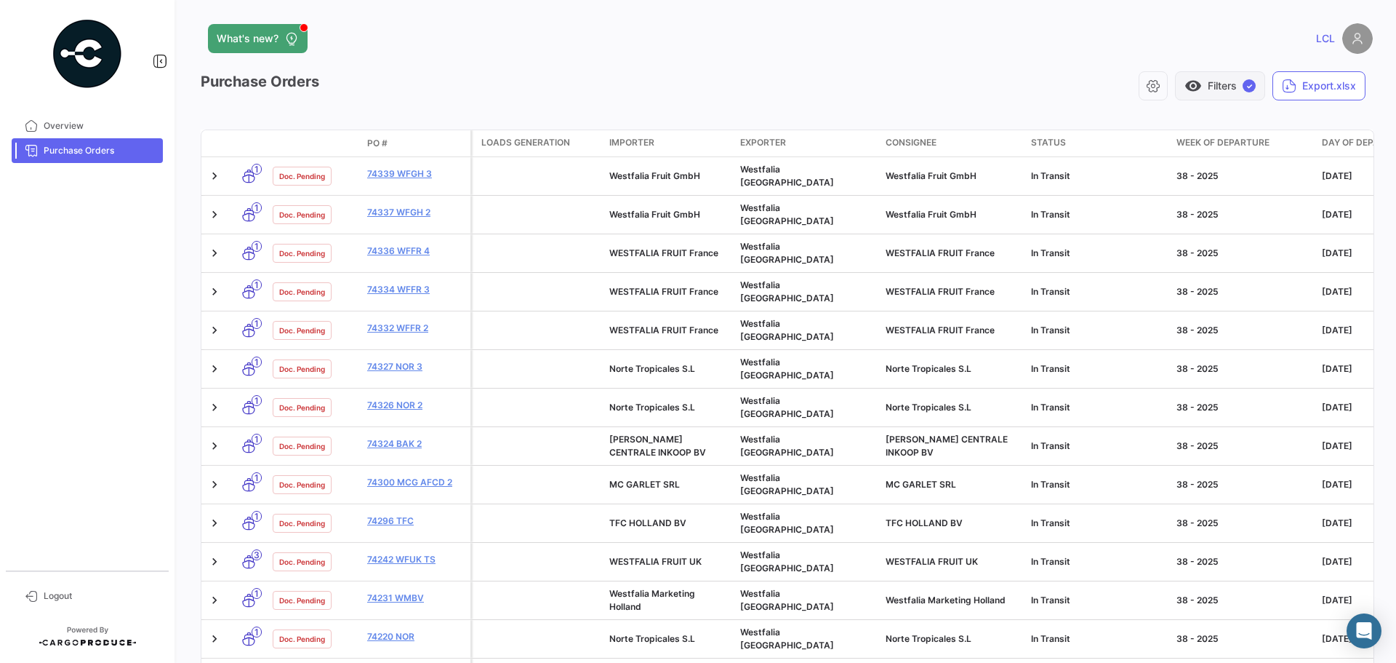
click at [1244, 87] on span "✓" at bounding box center [1249, 85] width 13 height 13
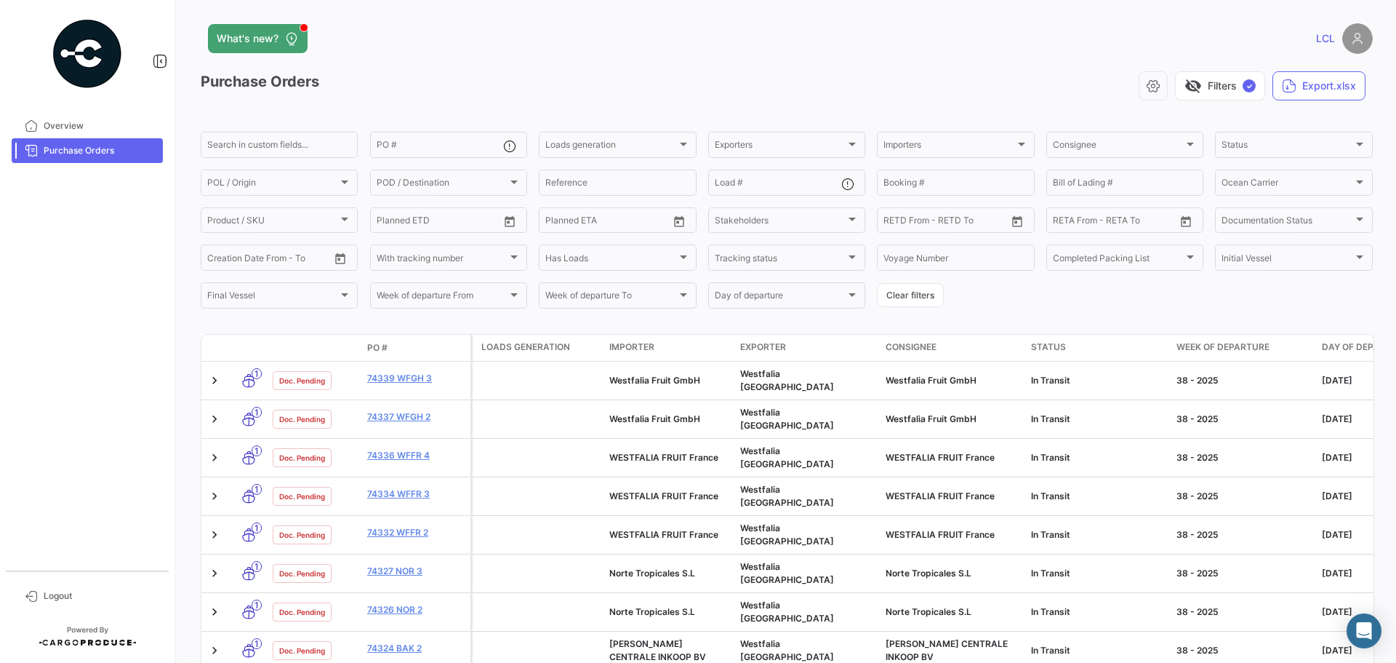
scroll to position [73, 0]
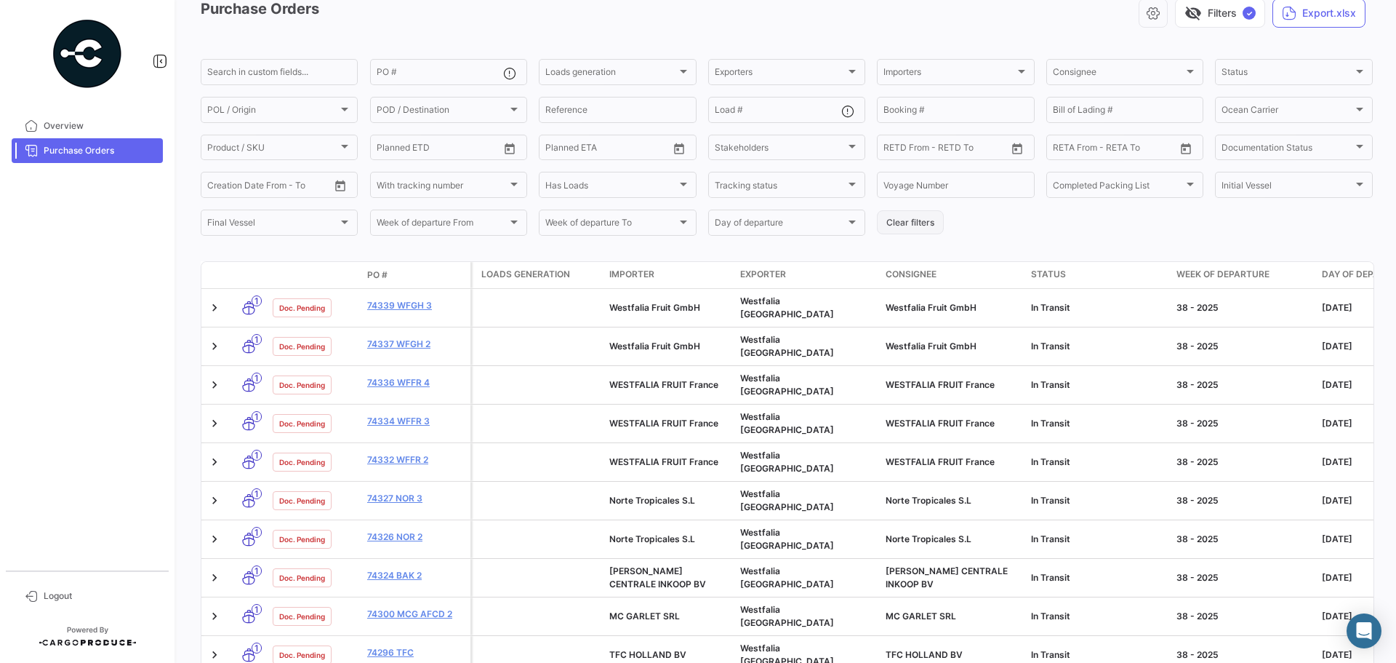
click at [920, 223] on button "Clear filters" at bounding box center [910, 222] width 67 height 24
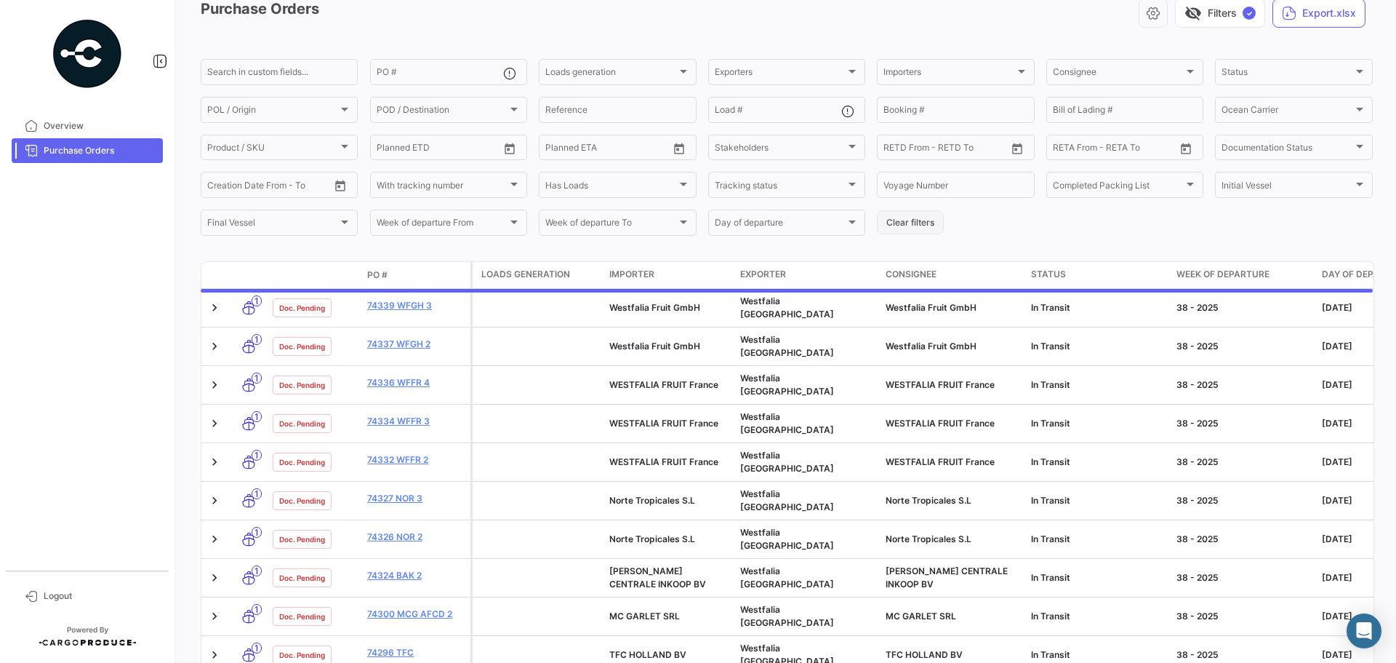
click at [920, 223] on button "Clear filters" at bounding box center [910, 222] width 67 height 24
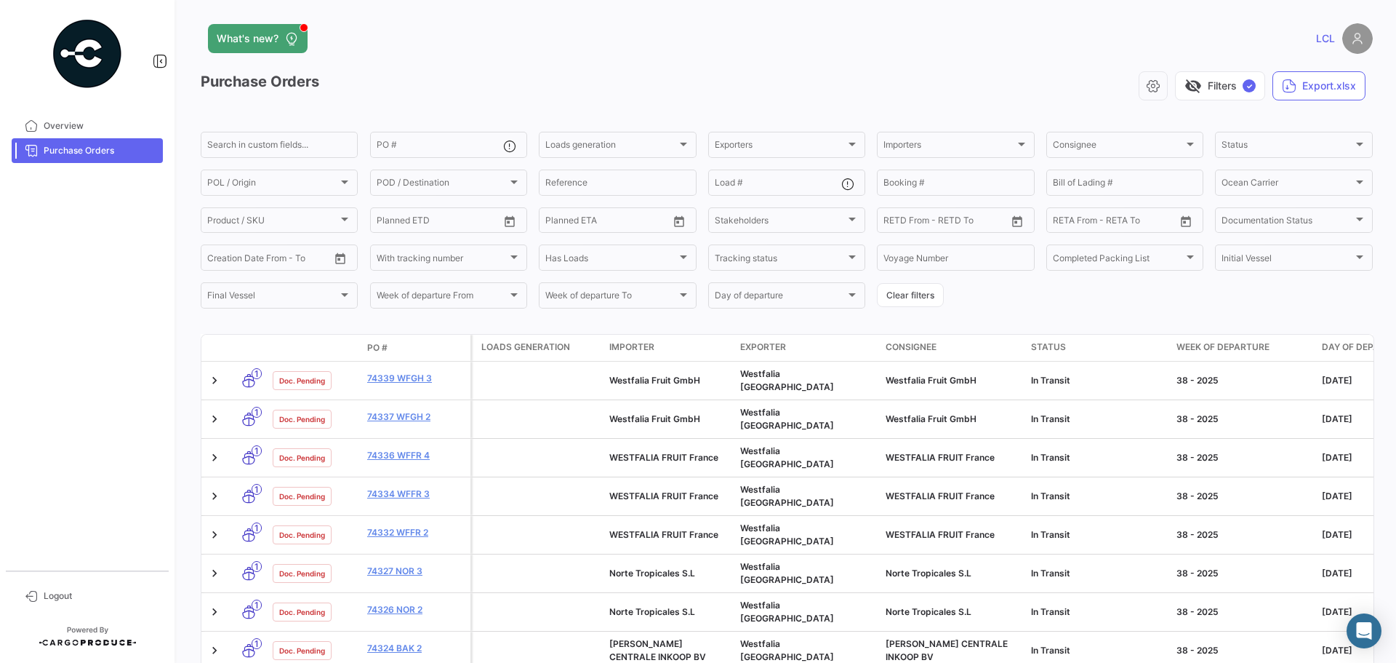
click at [104, 64] on img at bounding box center [87, 53] width 73 height 73
click at [1343, 31] on img at bounding box center [1358, 38] width 31 height 31
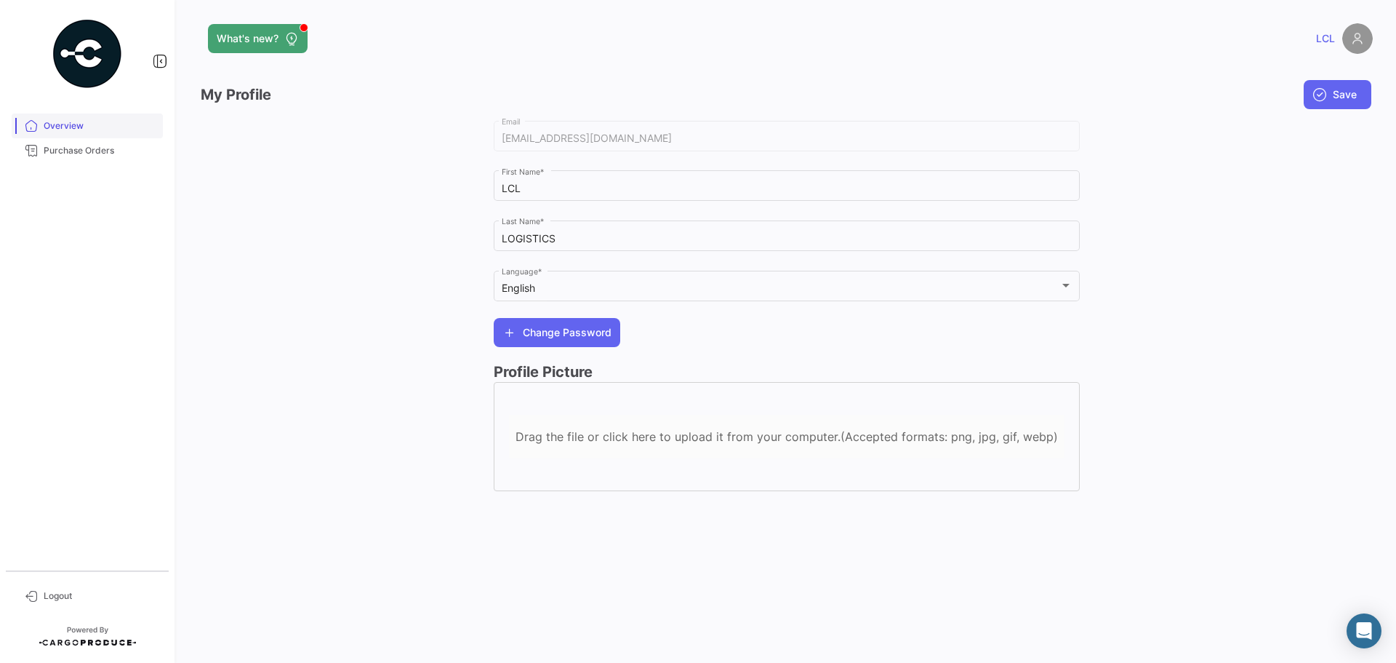
click at [55, 124] on span "Overview" at bounding box center [100, 125] width 113 height 13
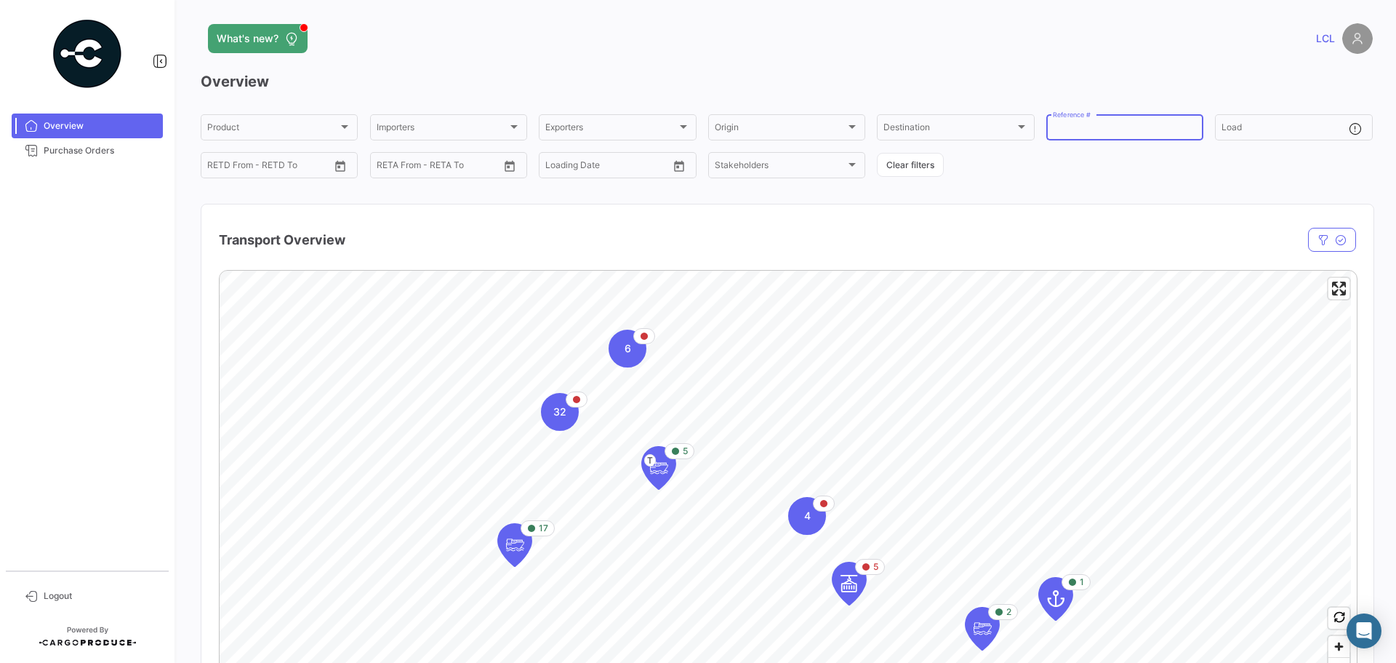
click at [1089, 130] on input "Reference #" at bounding box center [1125, 129] width 144 height 10
type input "74250"
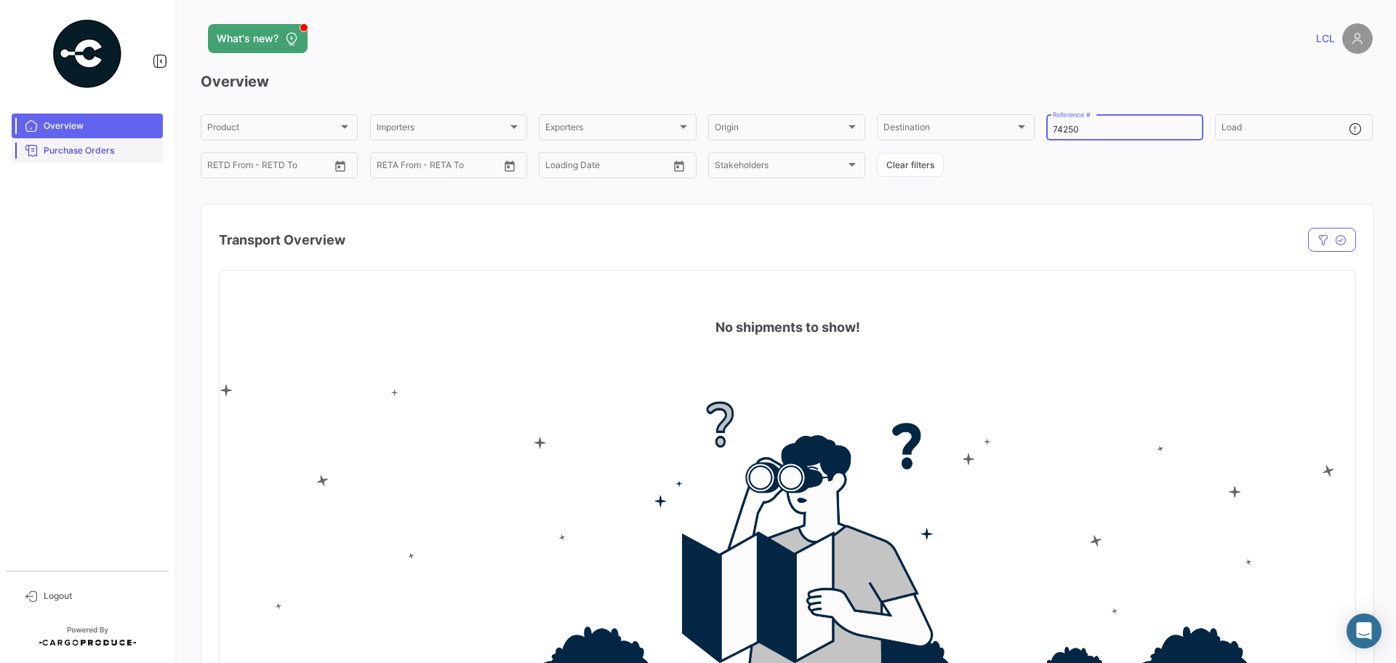
click at [105, 161] on link "Purchase Orders" at bounding box center [87, 150] width 151 height 25
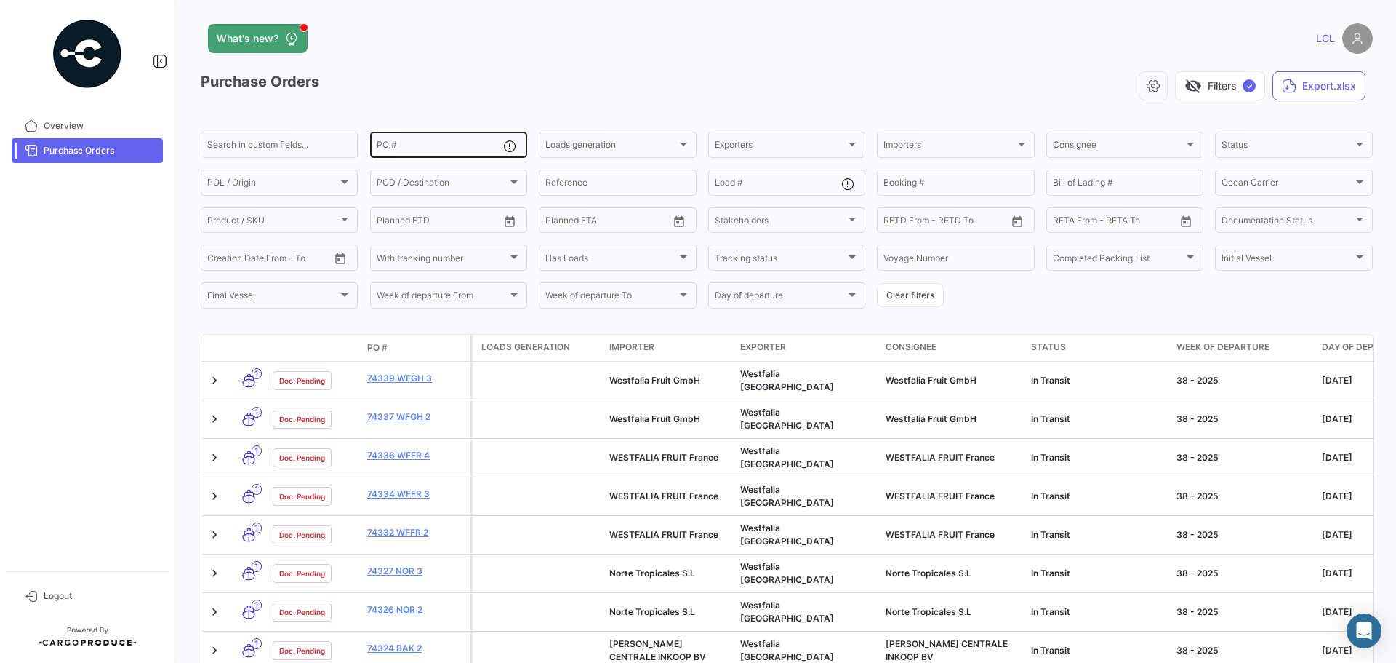
click at [425, 154] on div "PO #" at bounding box center [440, 143] width 127 height 28
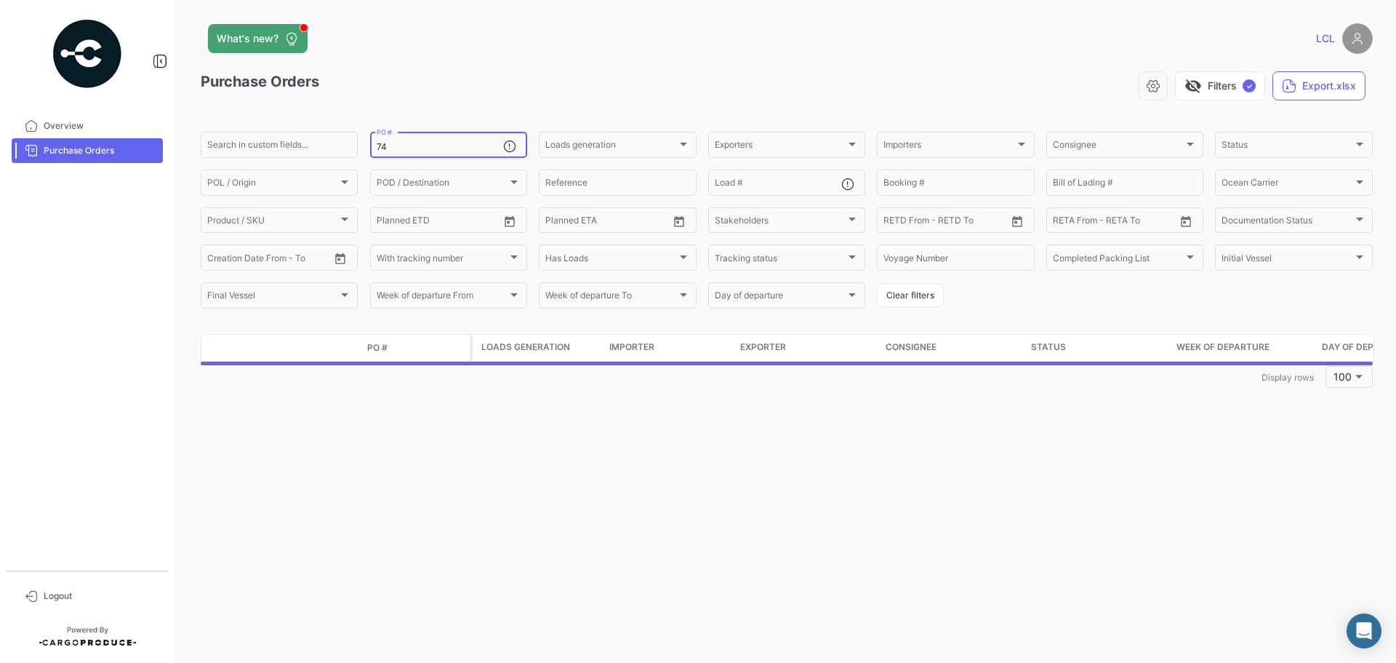
type input "7"
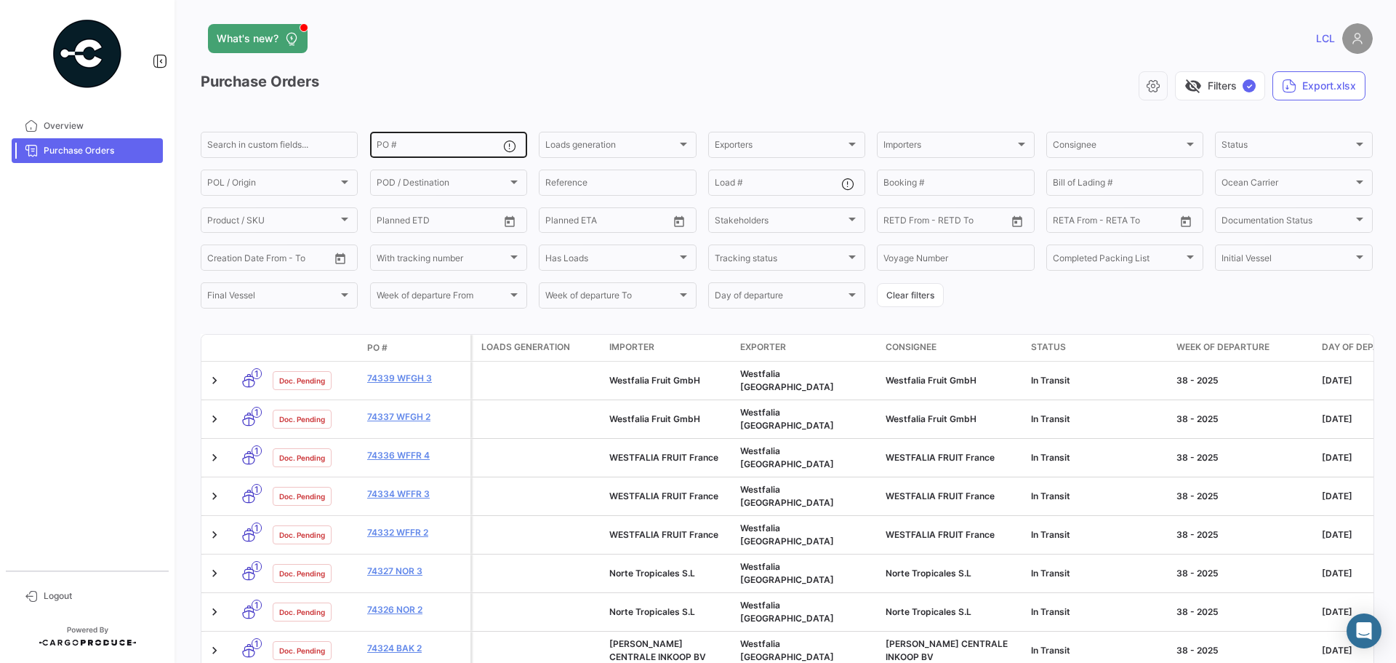
click at [445, 141] on div "PO #" at bounding box center [440, 143] width 127 height 28
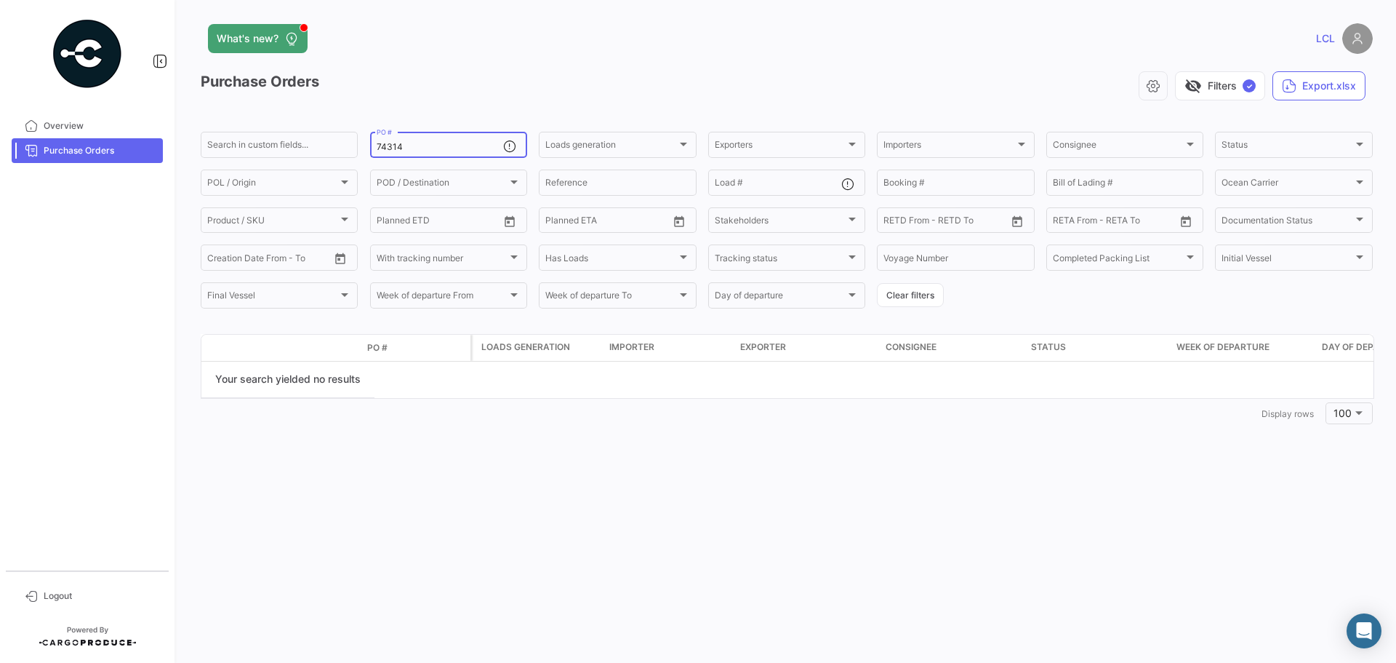
type input "74314"
click at [412, 484] on div "What's new? LCL Purchase Orders visibility_off Filters ✓ Export.xlsx Search in …" at bounding box center [786, 331] width 1219 height 663
